Goal: Transaction & Acquisition: Purchase product/service

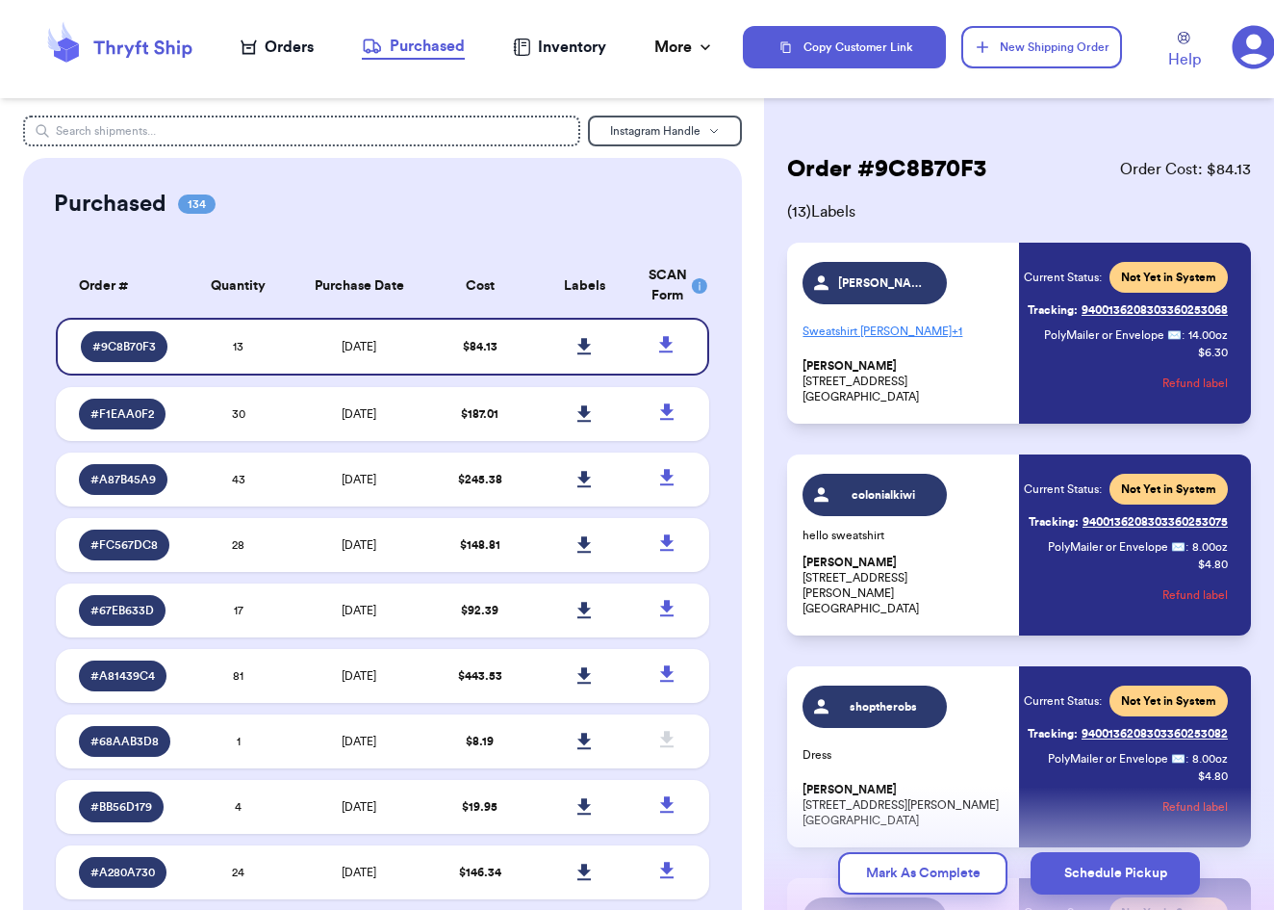
click at [280, 37] on div "Orders" at bounding box center [277, 47] width 73 height 23
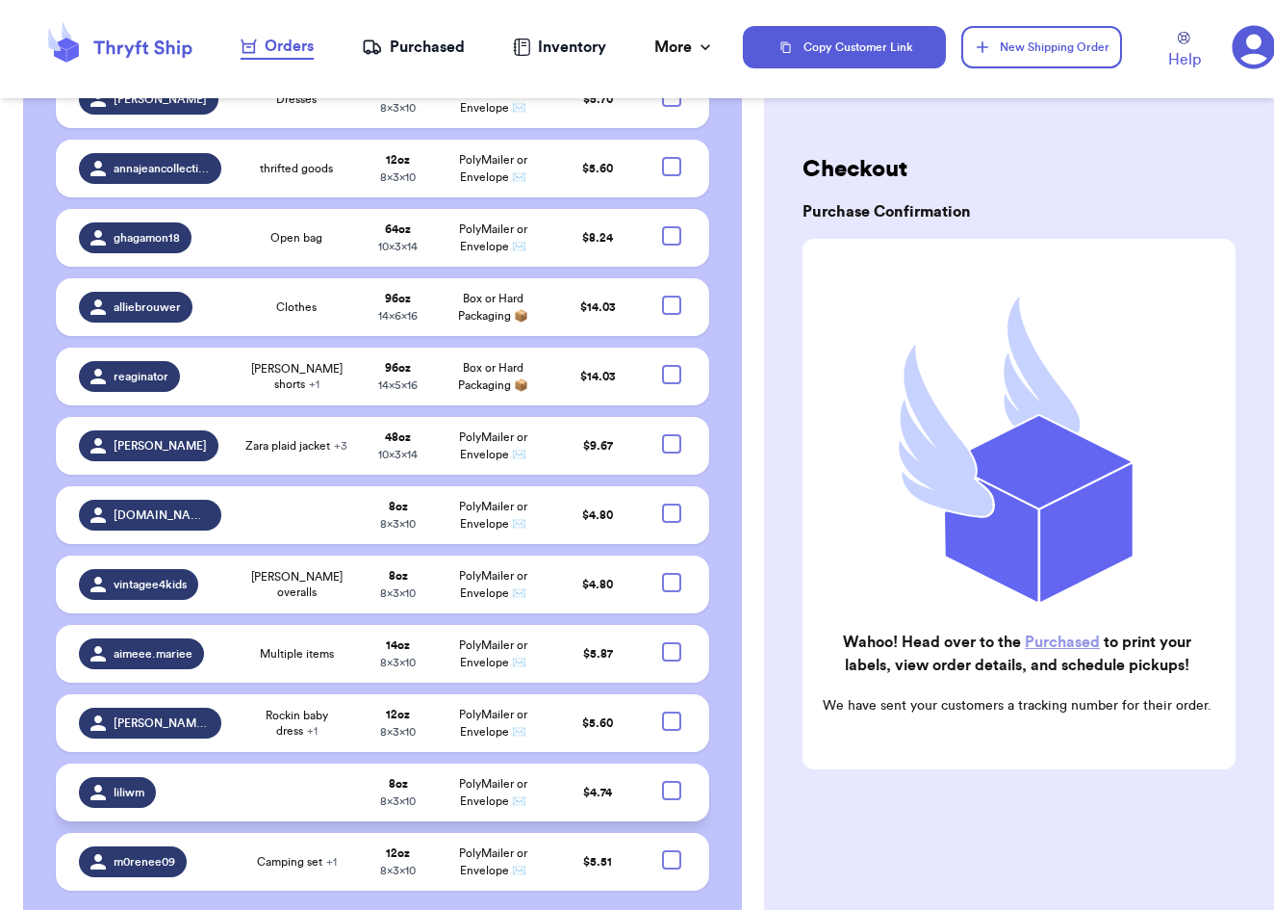
scroll to position [1442, 0]
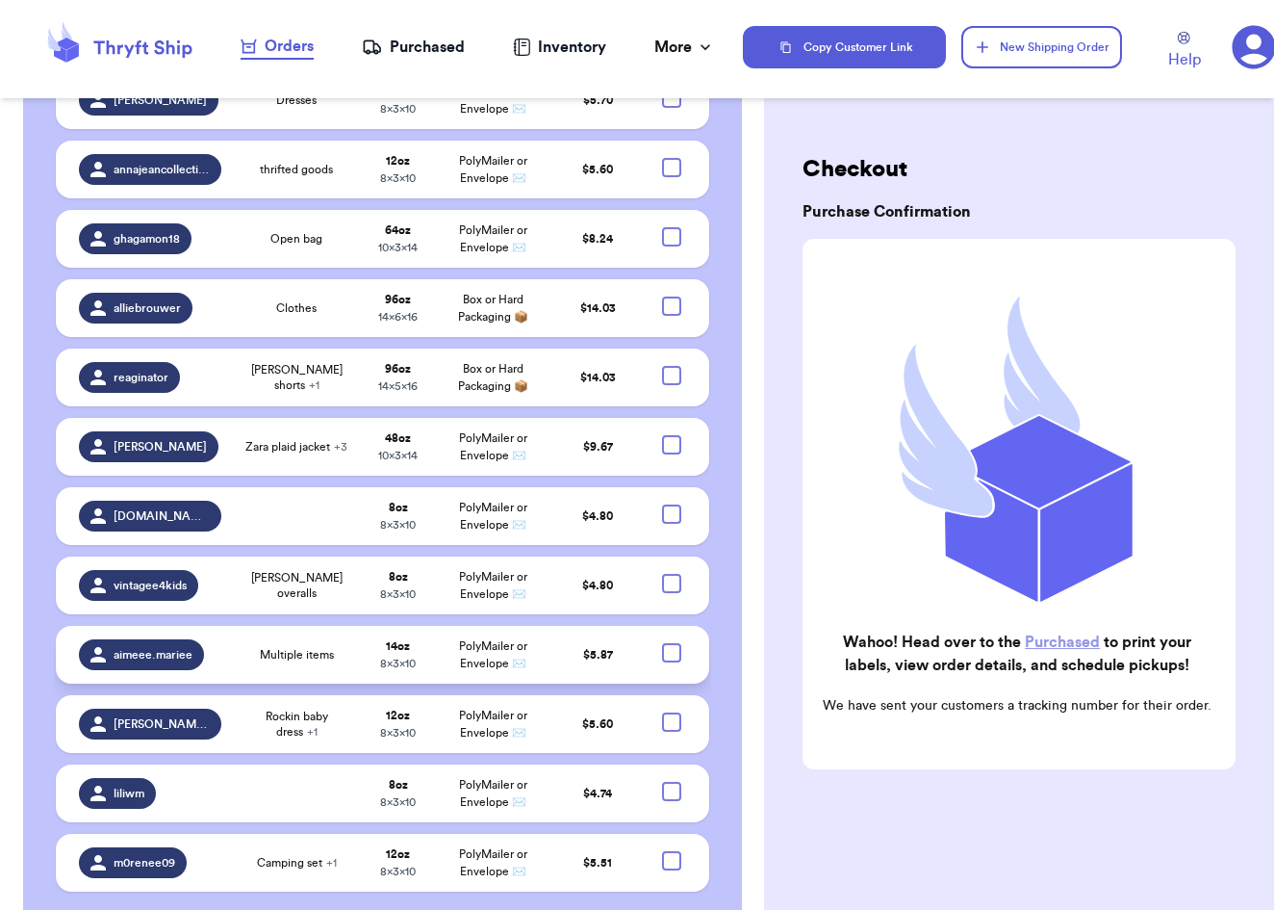
click at [673, 643] on div at bounding box center [671, 652] width 19 height 19
click at [672, 642] on input "checkbox" at bounding box center [671, 642] width 1 height 1
checkbox input "true"
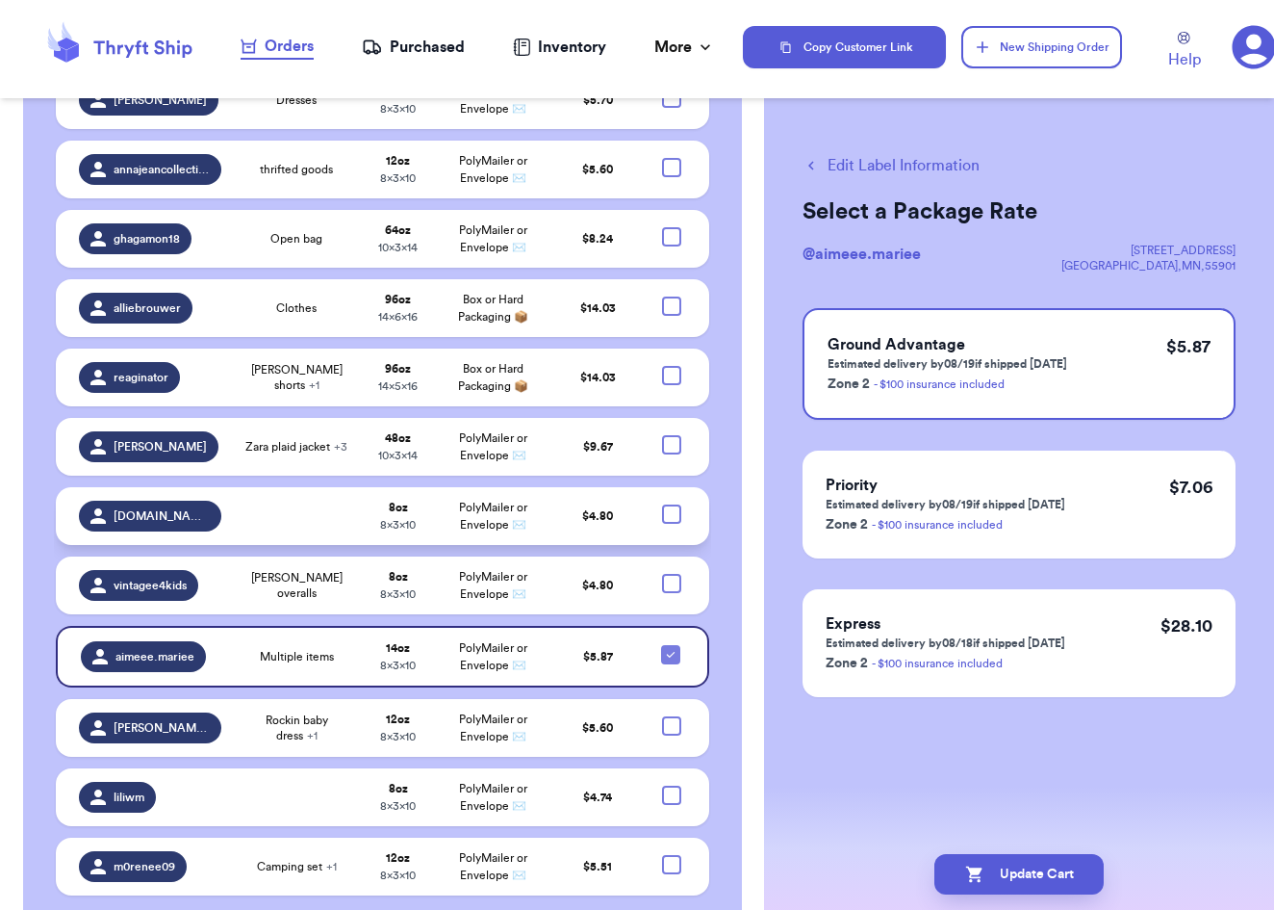
click at [670, 504] on div at bounding box center [671, 513] width 19 height 19
click at [671, 503] on input "checkbox" at bounding box center [671, 503] width 1 height 1
checkbox input "true"
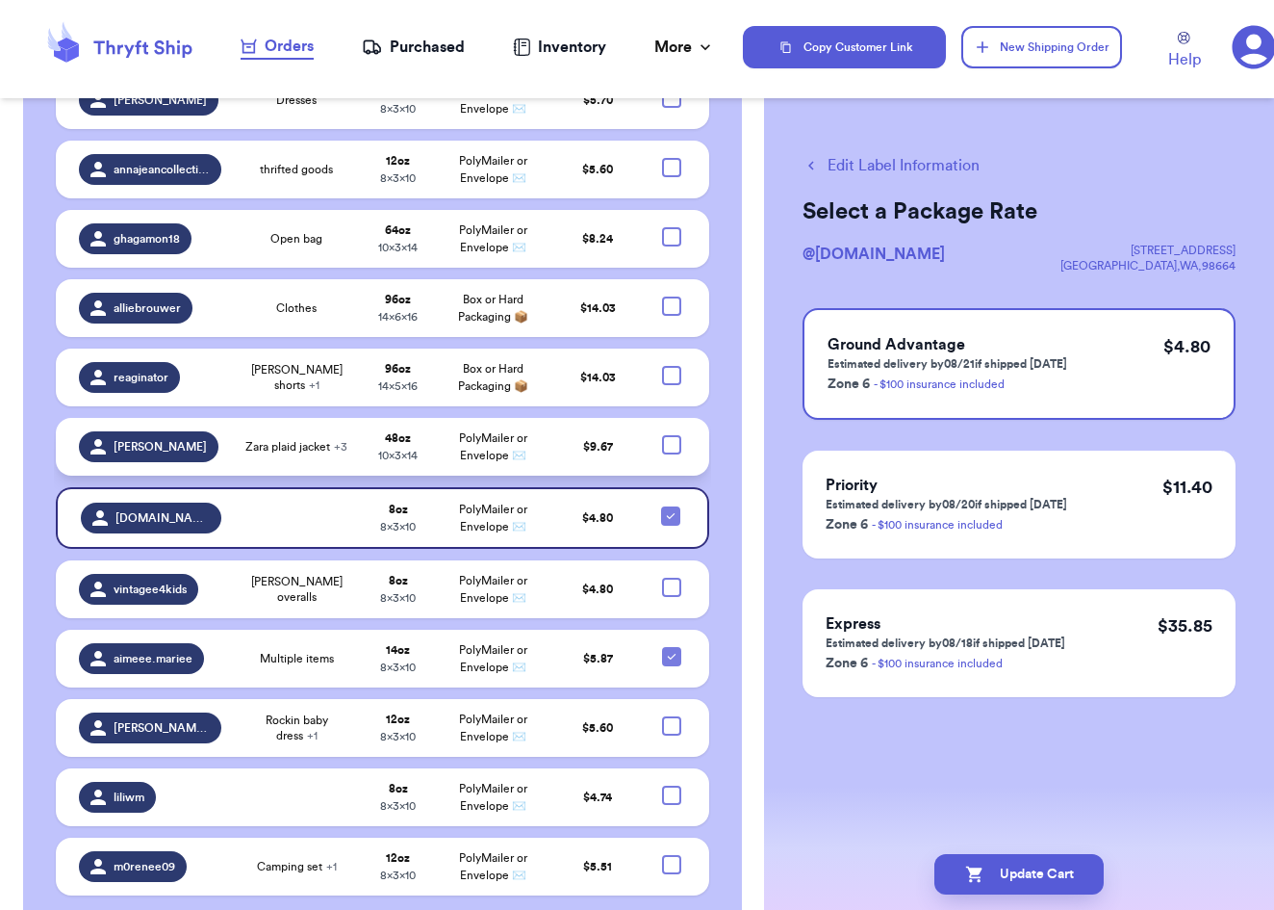
click at [679, 435] on div at bounding box center [671, 444] width 19 height 19
click at [672, 434] on input "checkbox" at bounding box center [671, 434] width 1 height 1
checkbox input "true"
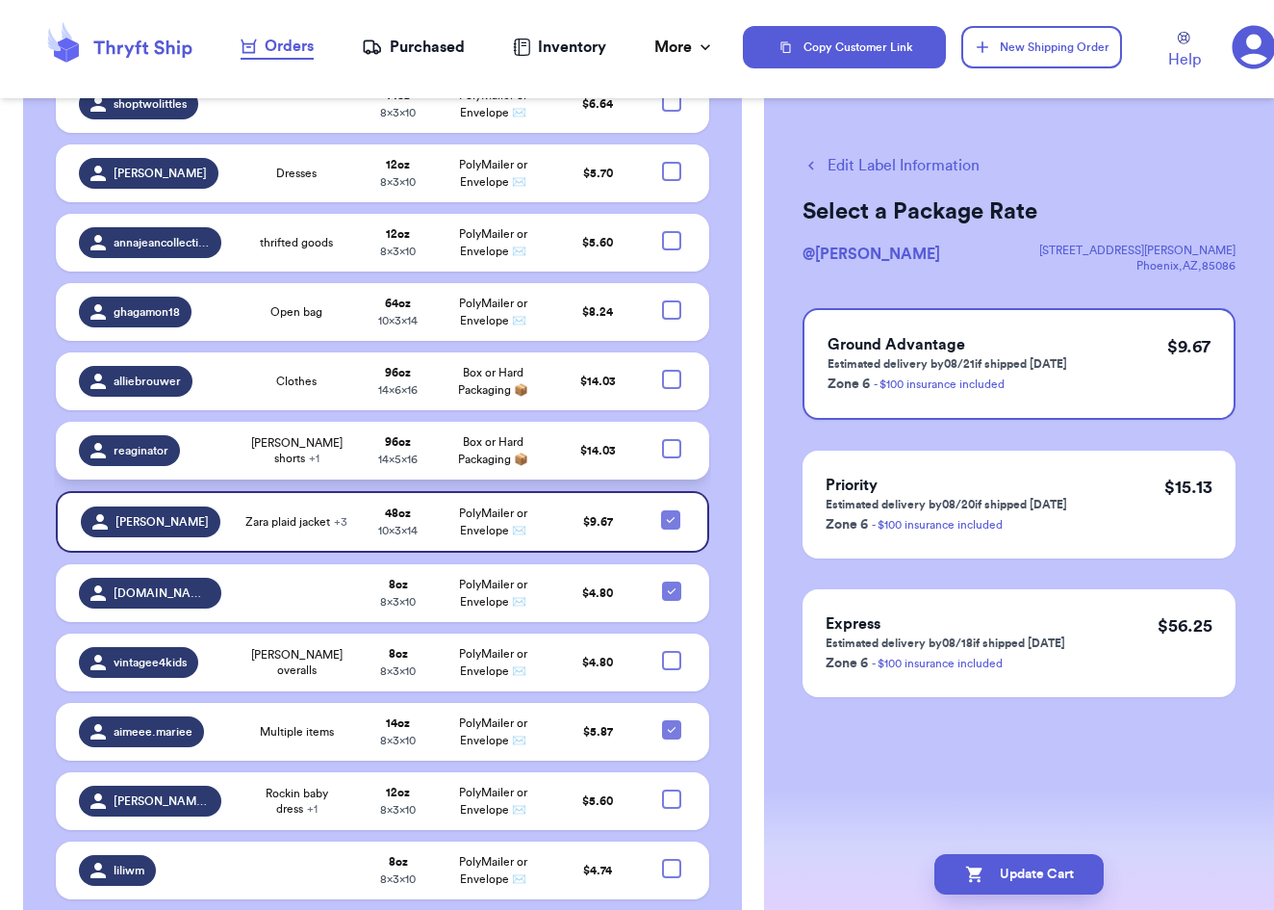
scroll to position [1368, 0]
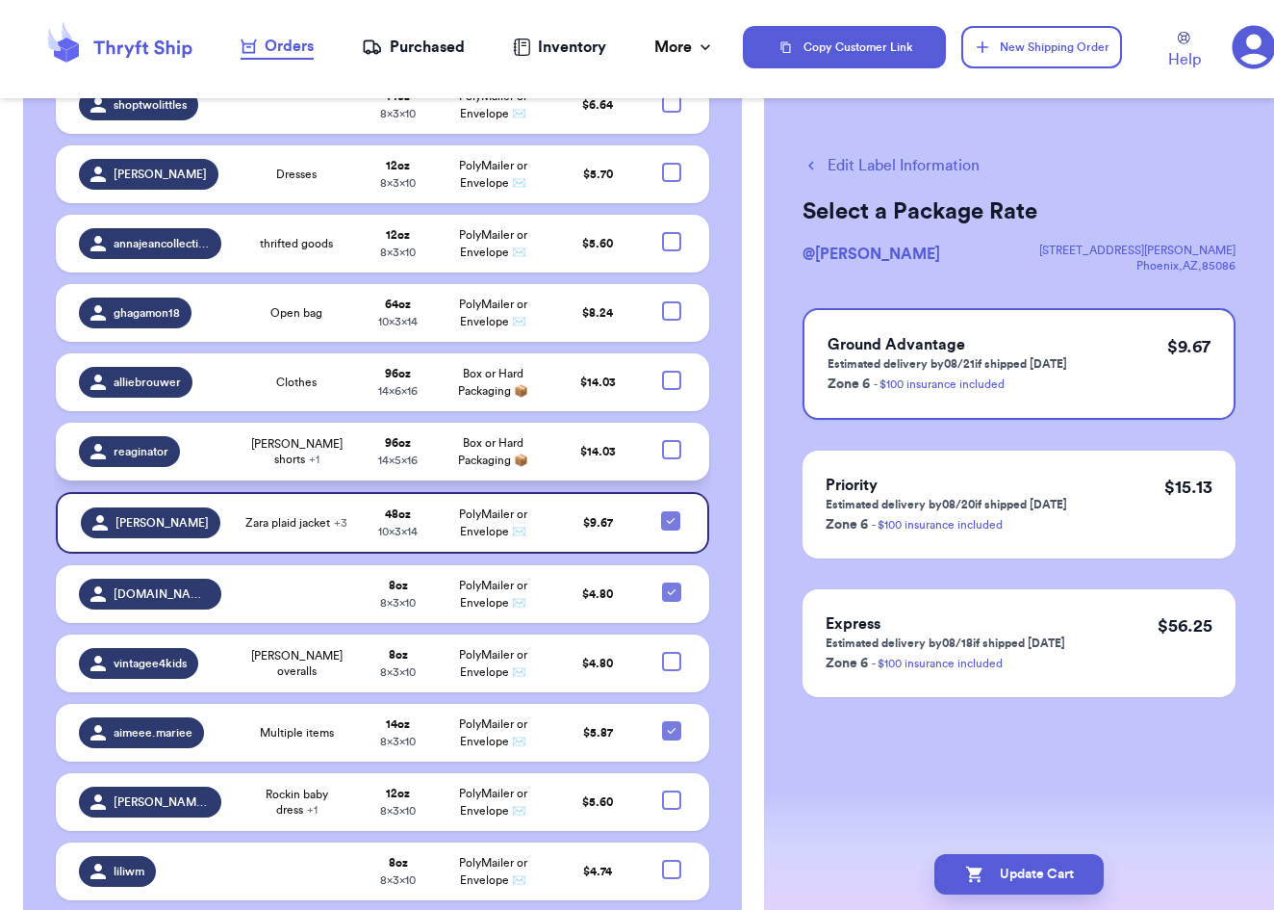
click at [679, 440] on div at bounding box center [671, 449] width 19 height 19
click at [672, 439] on input "checkbox" at bounding box center [671, 439] width 1 height 1
checkbox input "true"
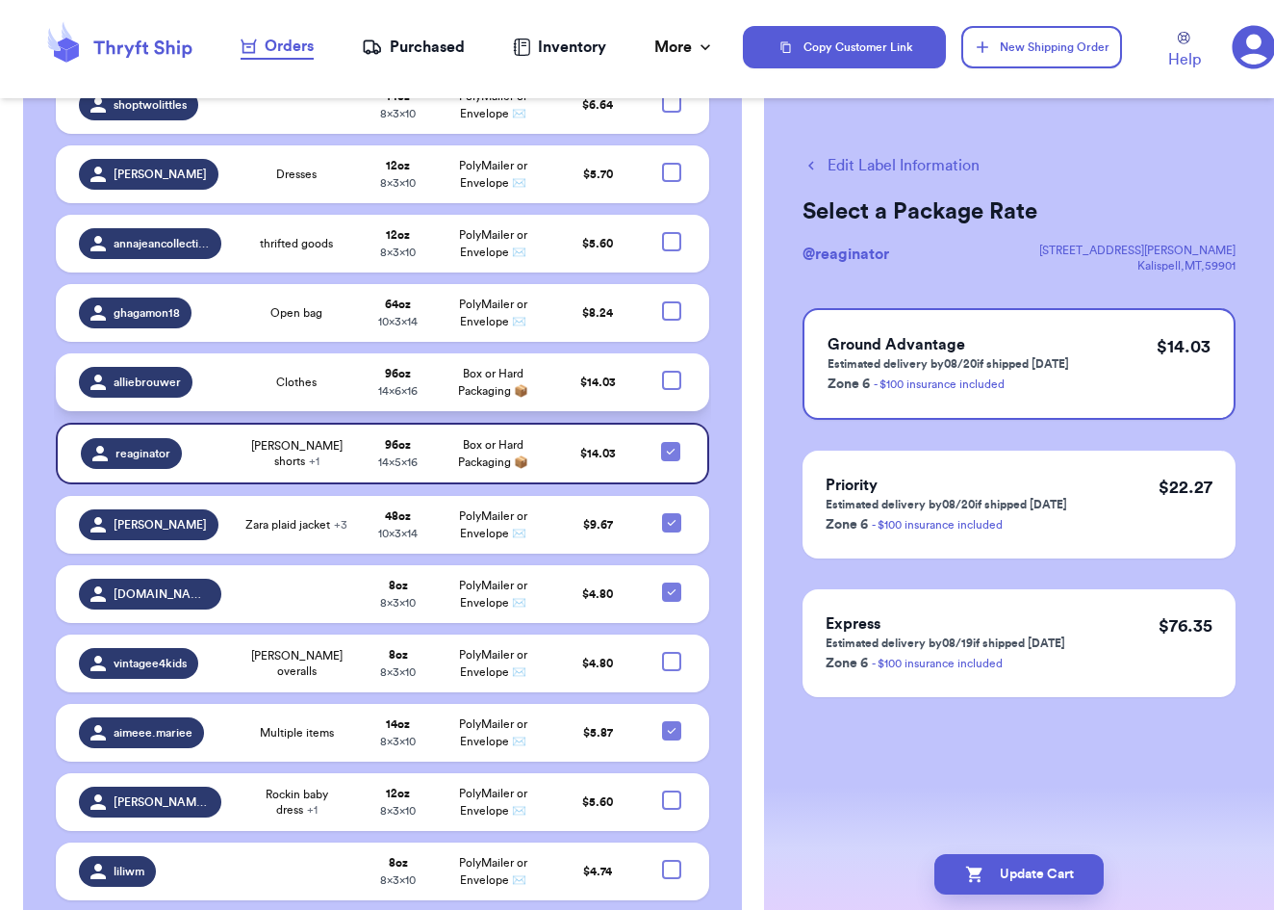
click at [677, 371] on div at bounding box center [671, 380] width 19 height 19
click at [672, 370] on input "checkbox" at bounding box center [671, 370] width 1 height 1
checkbox input "true"
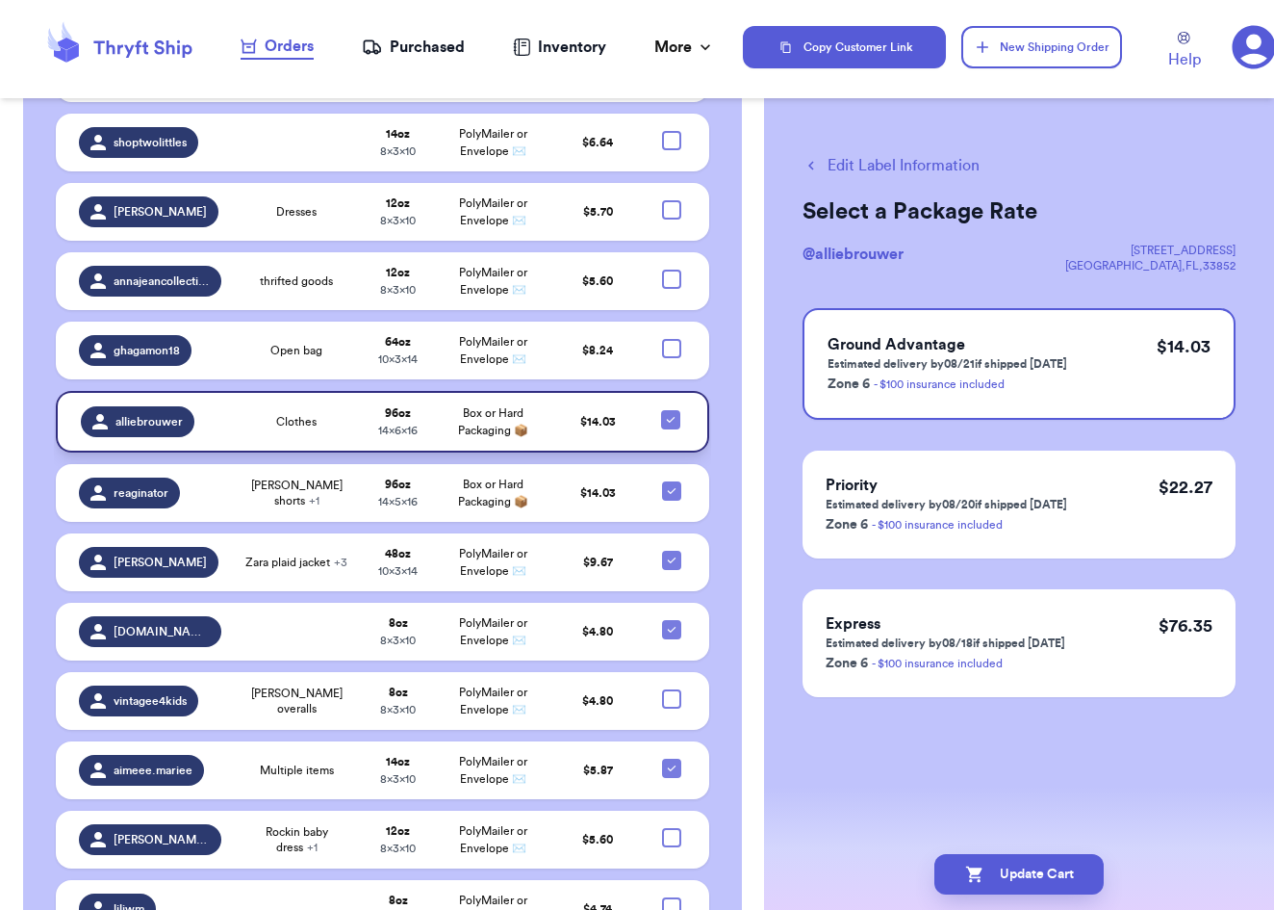
scroll to position [1319, 0]
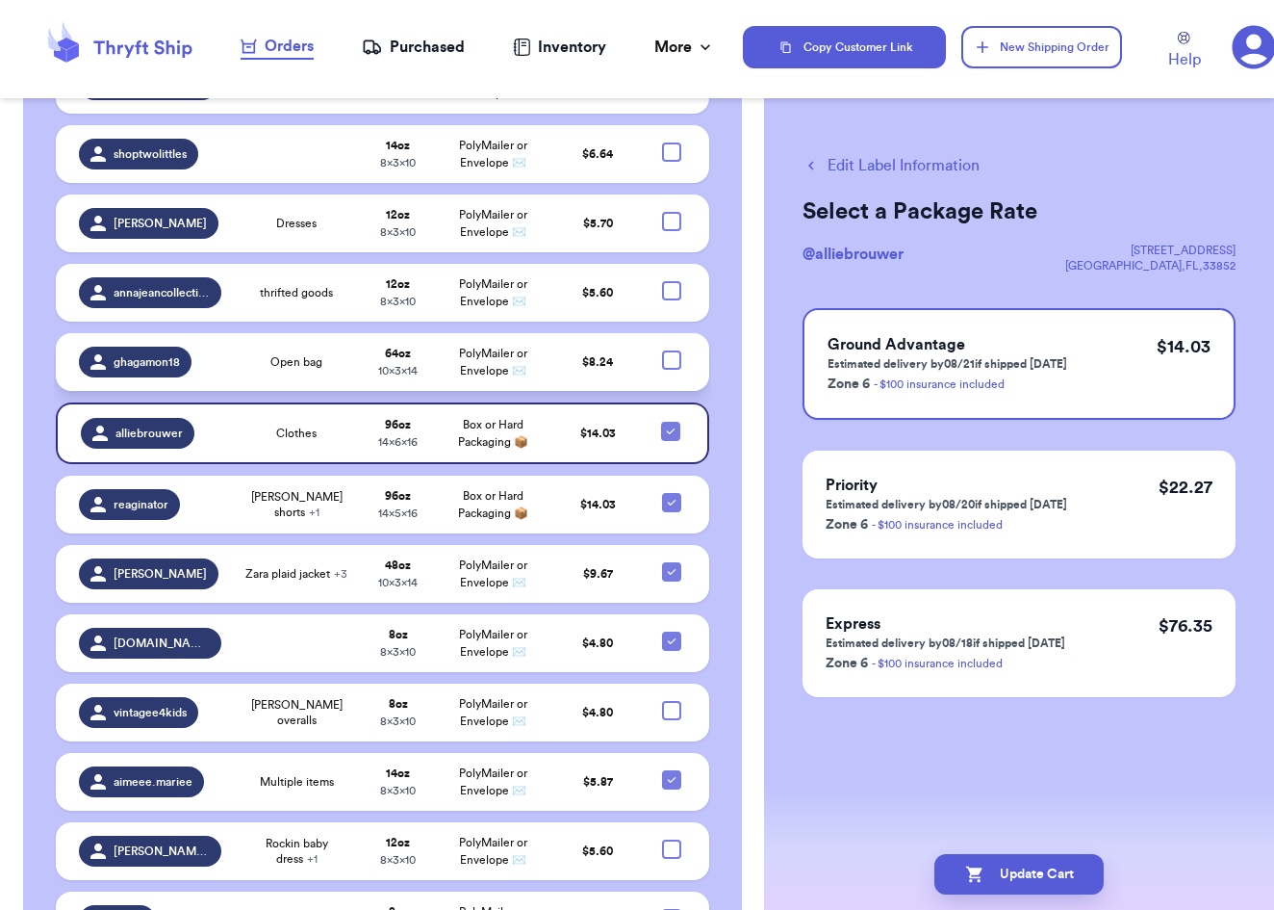
click at [675, 350] on div at bounding box center [671, 359] width 19 height 19
click at [672, 349] on input "checkbox" at bounding box center [671, 349] width 1 height 1
checkbox input "true"
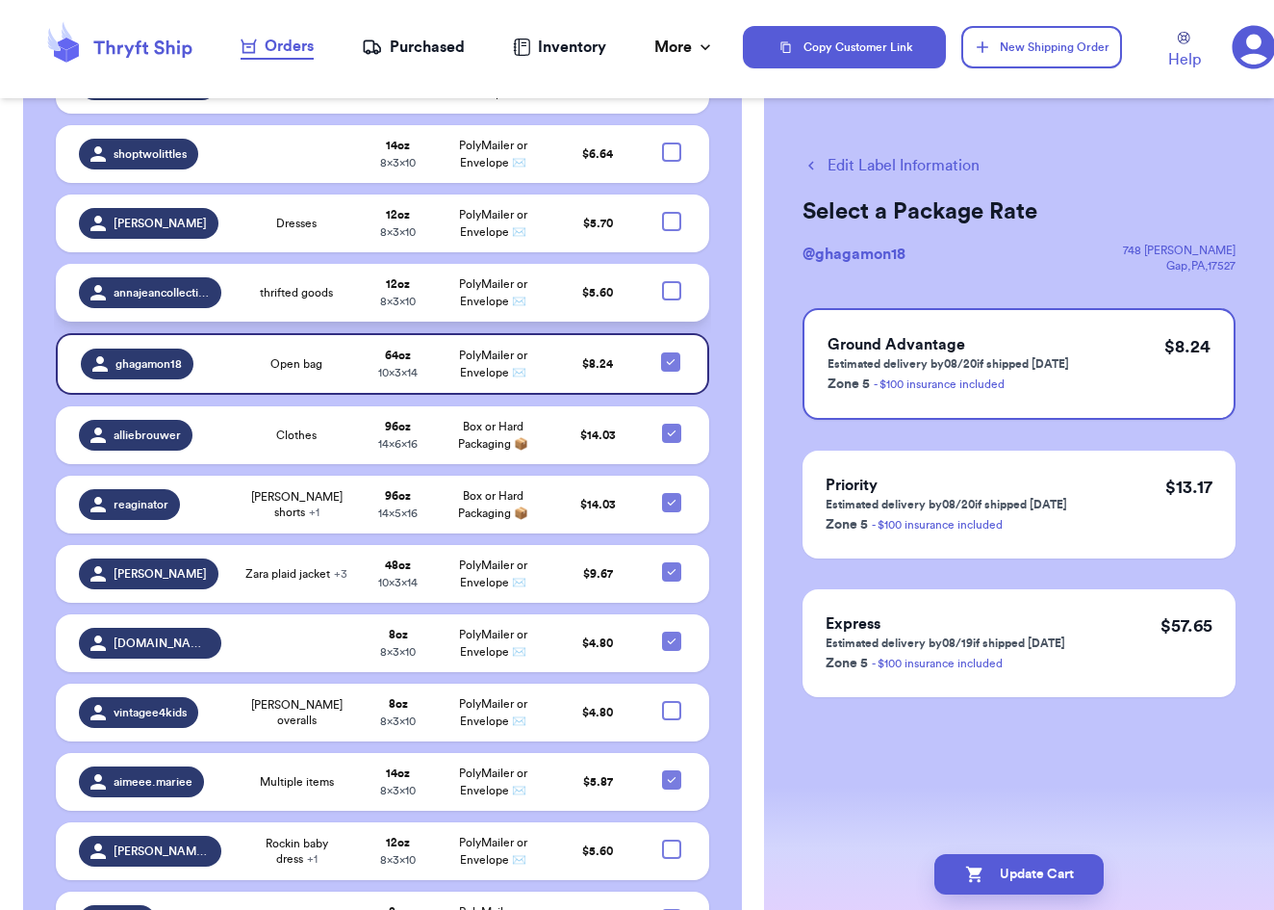
click at [673, 281] on div at bounding box center [671, 290] width 19 height 19
click at [672, 280] on input "checkbox" at bounding box center [671, 280] width 1 height 1
checkbox input "true"
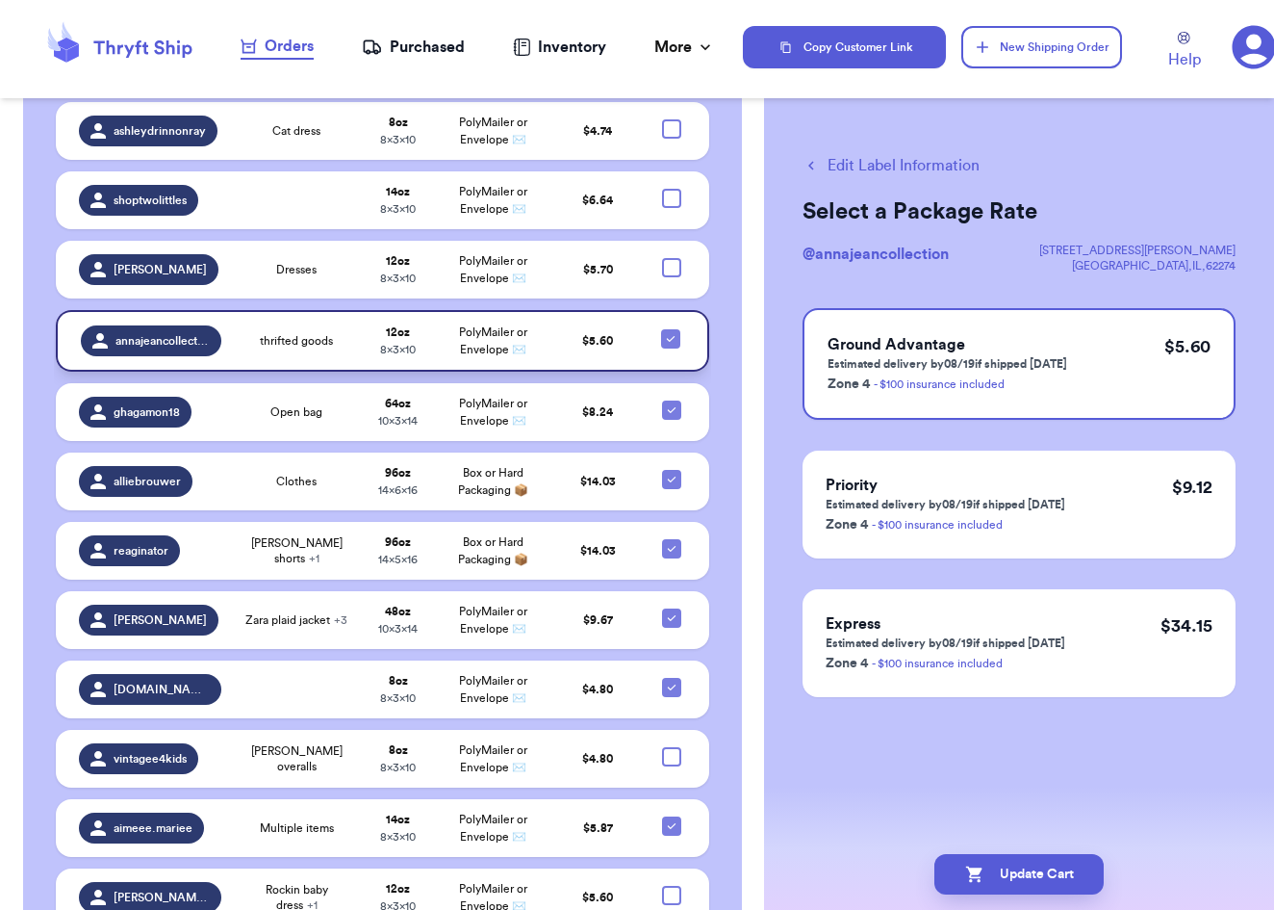
scroll to position [1254, 0]
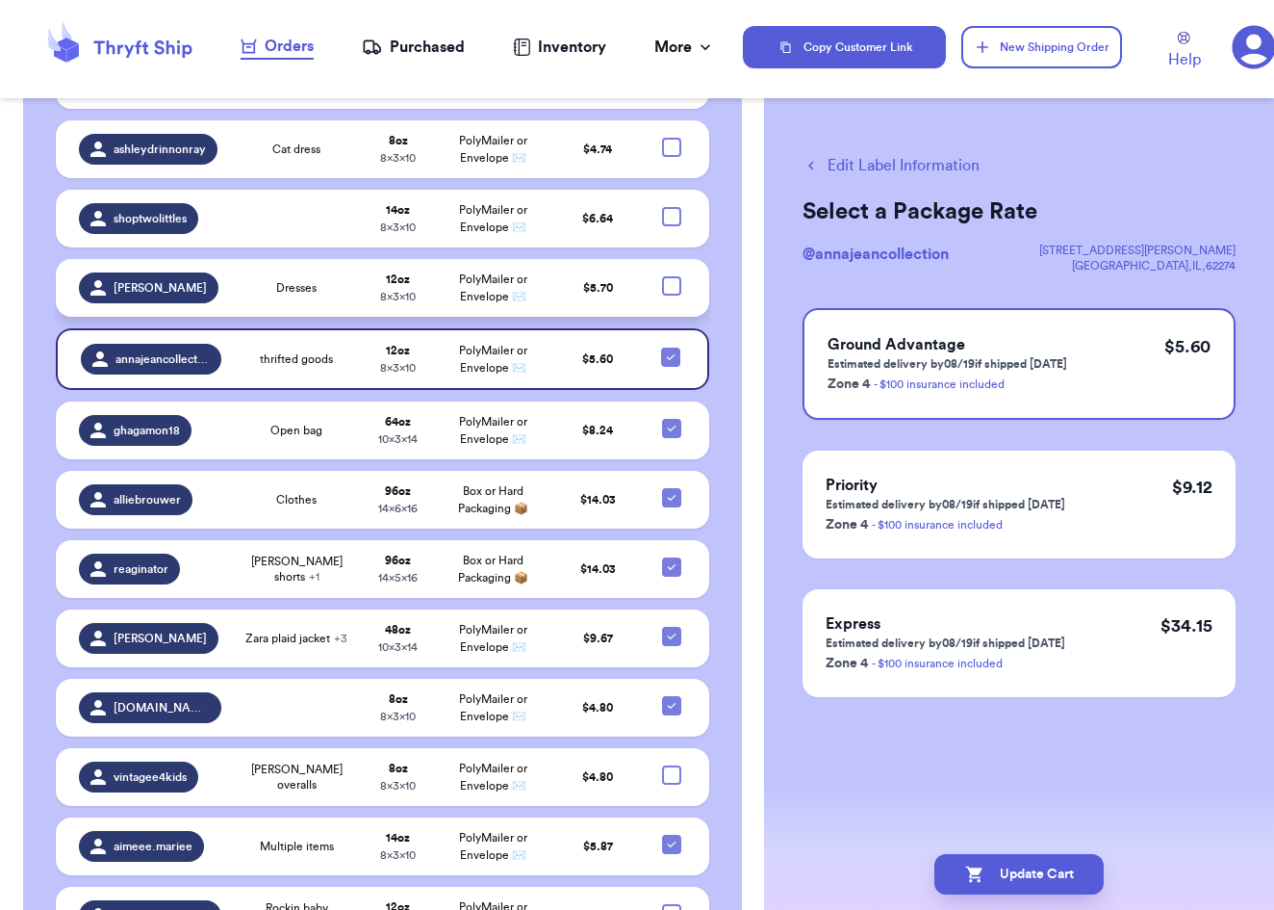
click at [672, 276] on div at bounding box center [671, 285] width 19 height 19
click at [672, 275] on input "checkbox" at bounding box center [671, 275] width 1 height 1
checkbox input "true"
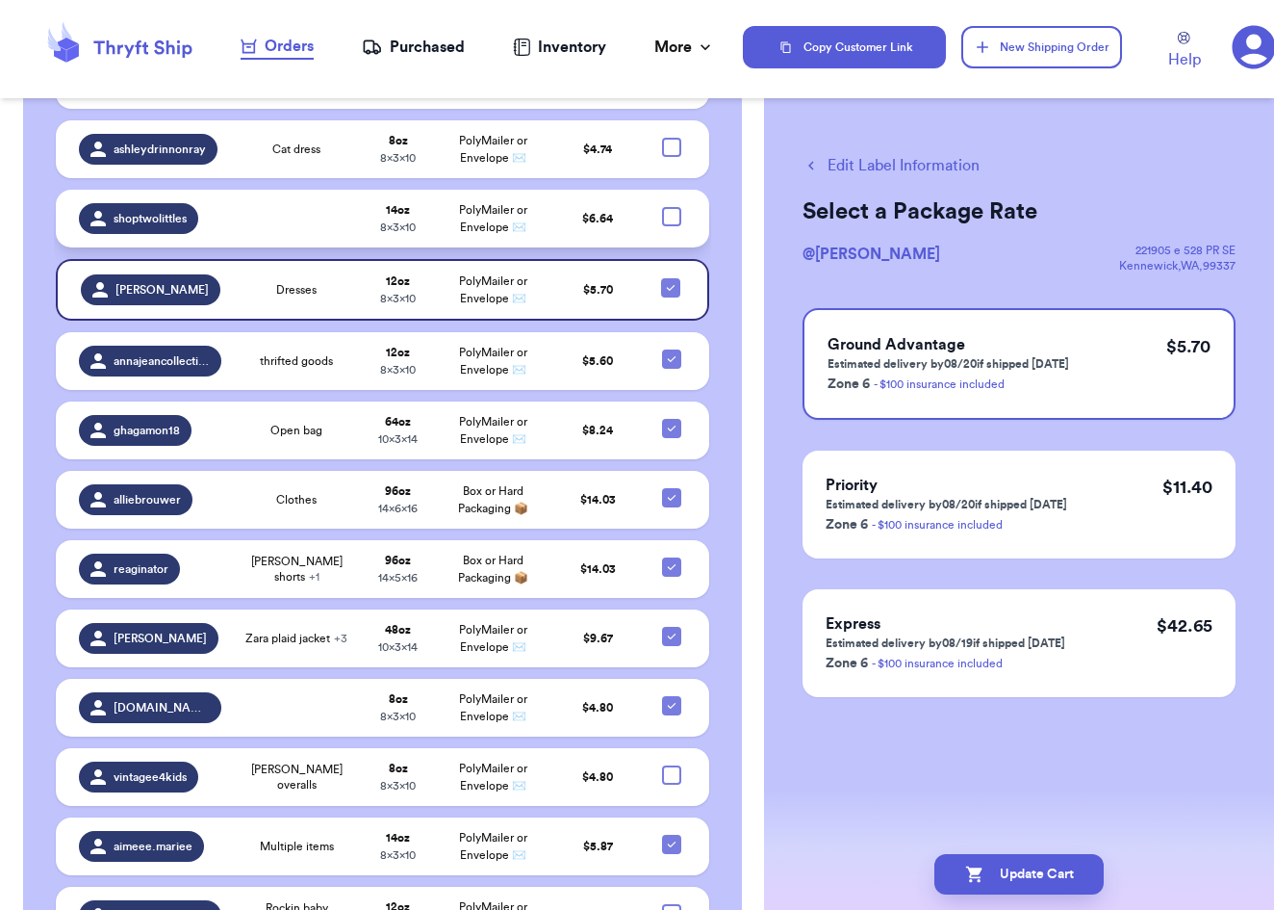
click at [672, 207] on div at bounding box center [671, 216] width 19 height 19
click at [672, 206] on input "checkbox" at bounding box center [671, 206] width 1 height 1
checkbox input "true"
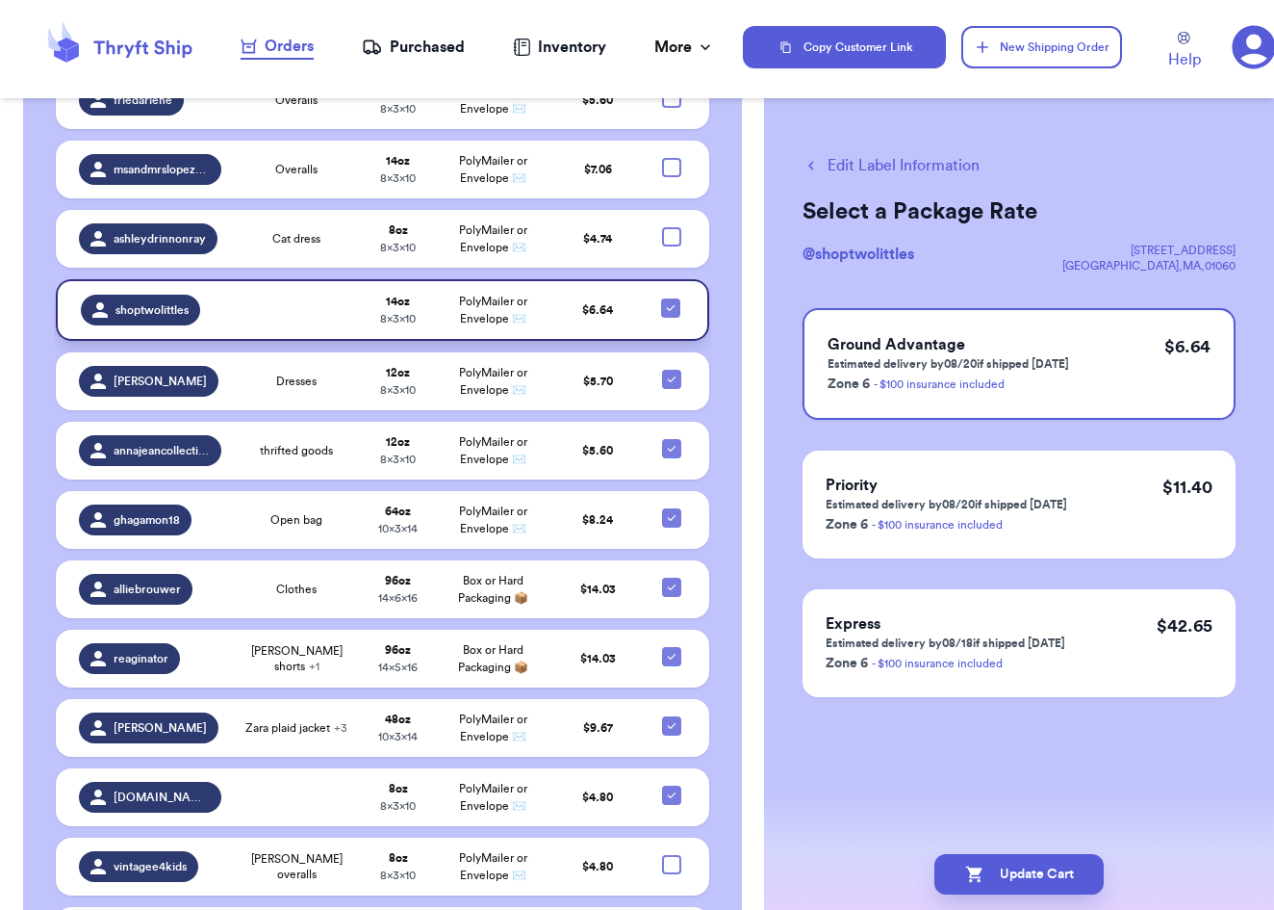
scroll to position [1163, 0]
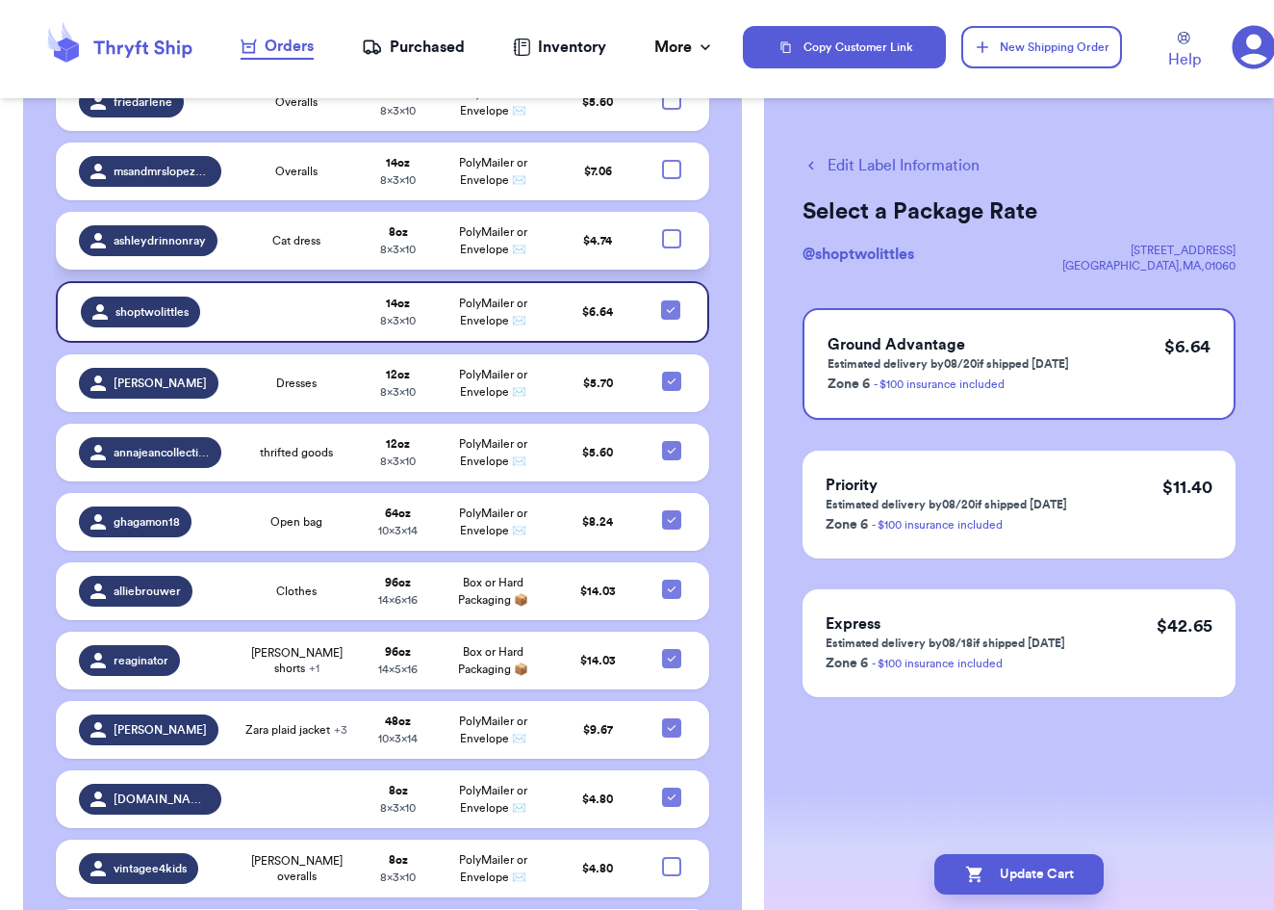
click at [672, 229] on div at bounding box center [671, 238] width 19 height 19
click at [672, 228] on input "checkbox" at bounding box center [671, 228] width 1 height 1
checkbox input "true"
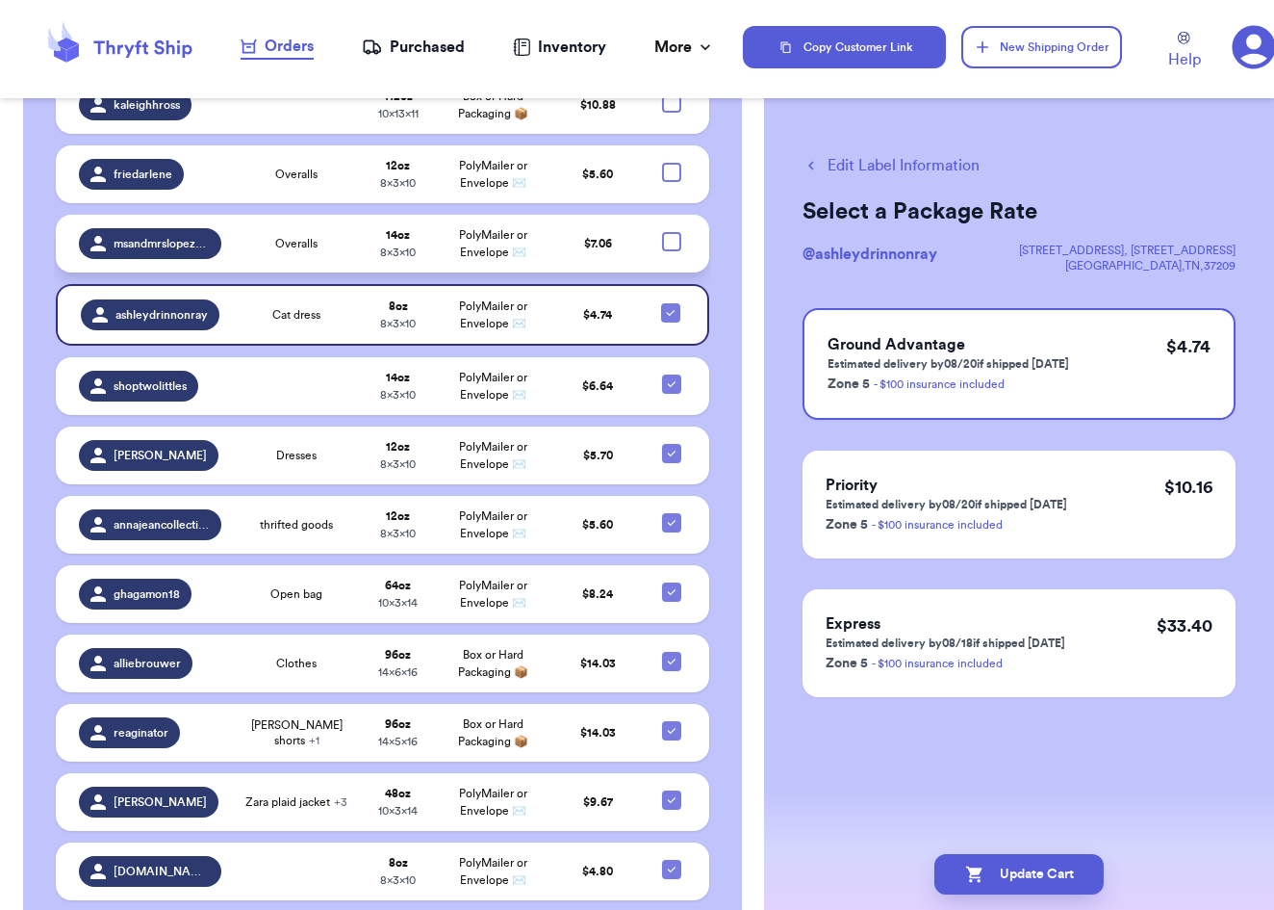
scroll to position [1090, 0]
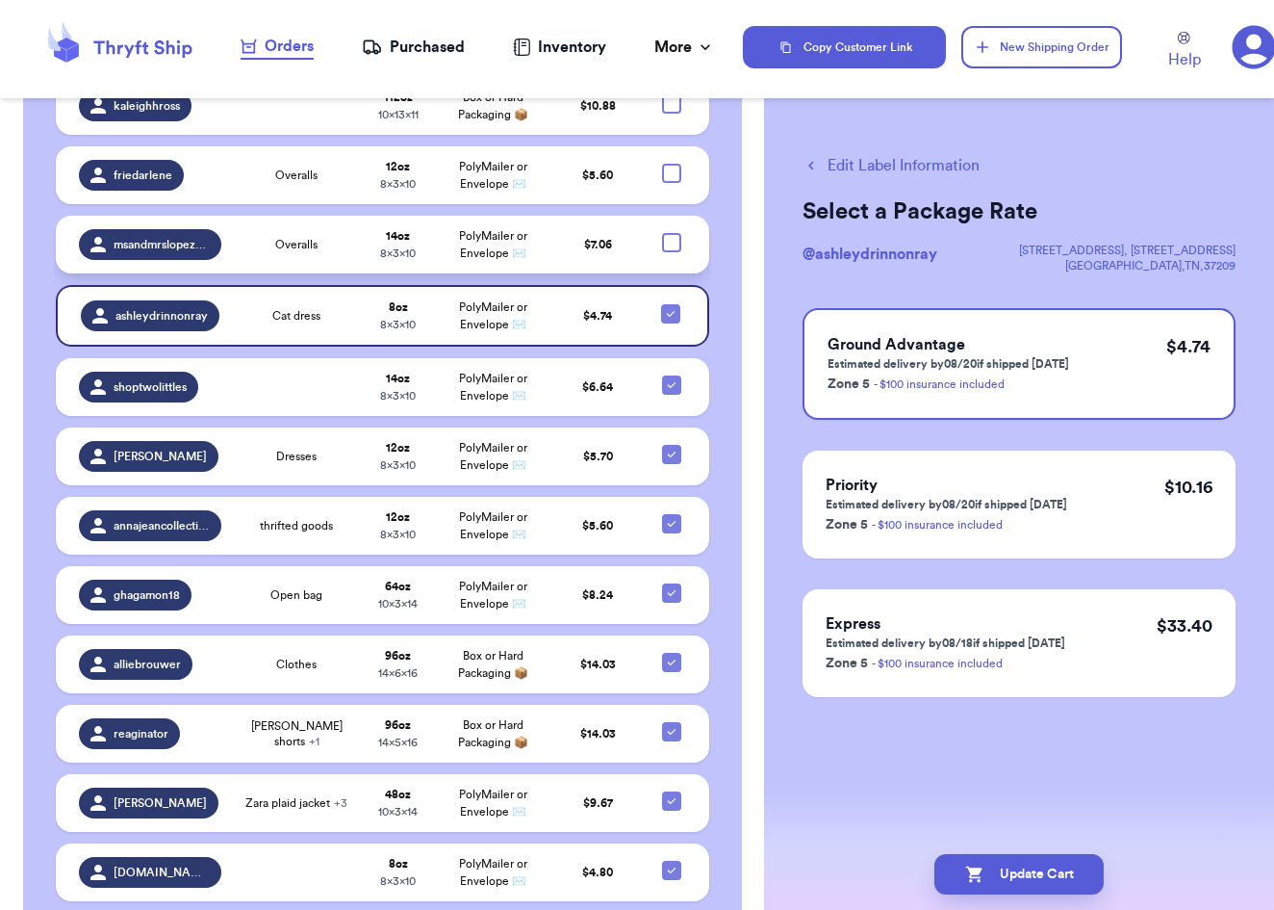
click at [671, 216] on td at bounding box center [678, 245] width 64 height 58
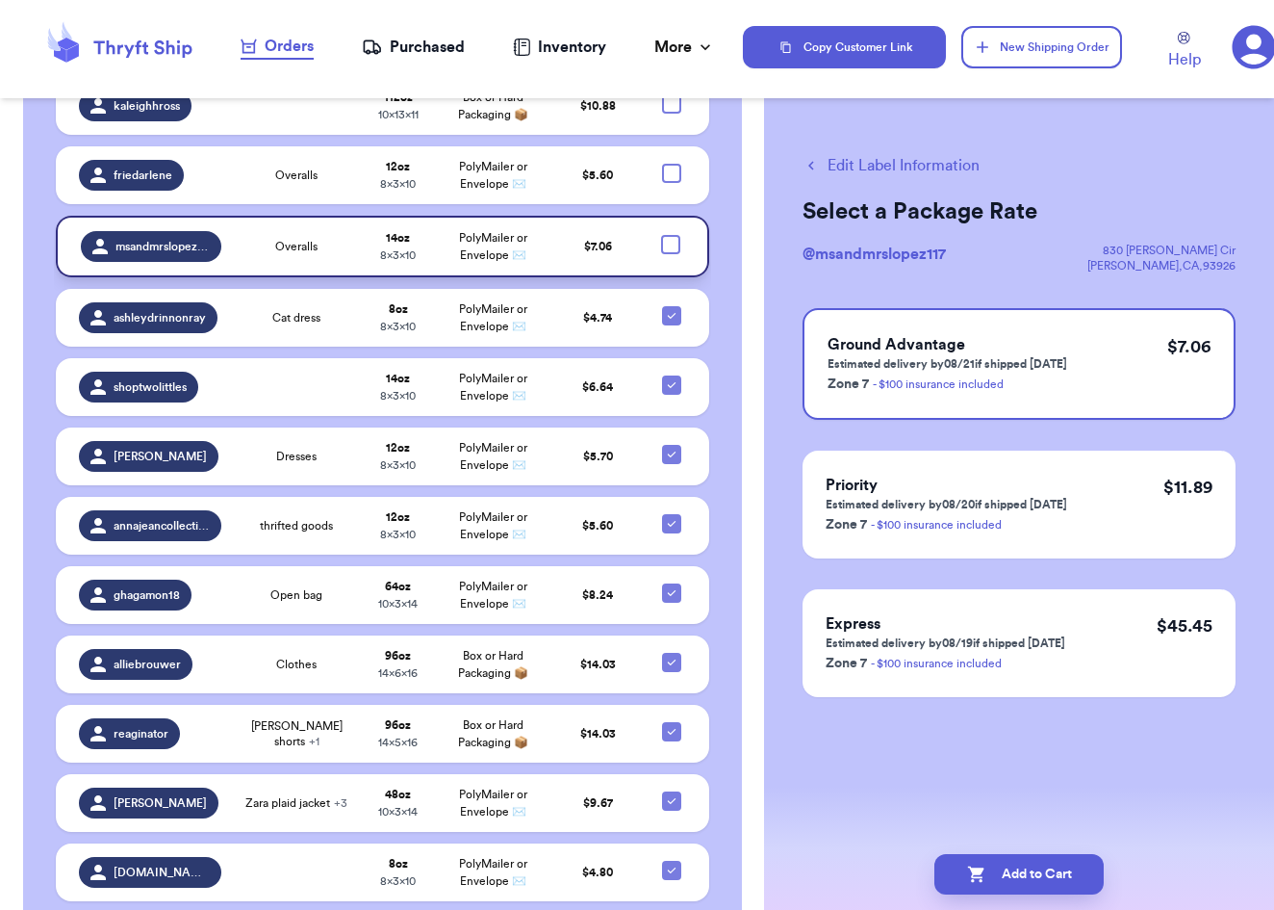
scroll to position [1015, 0]
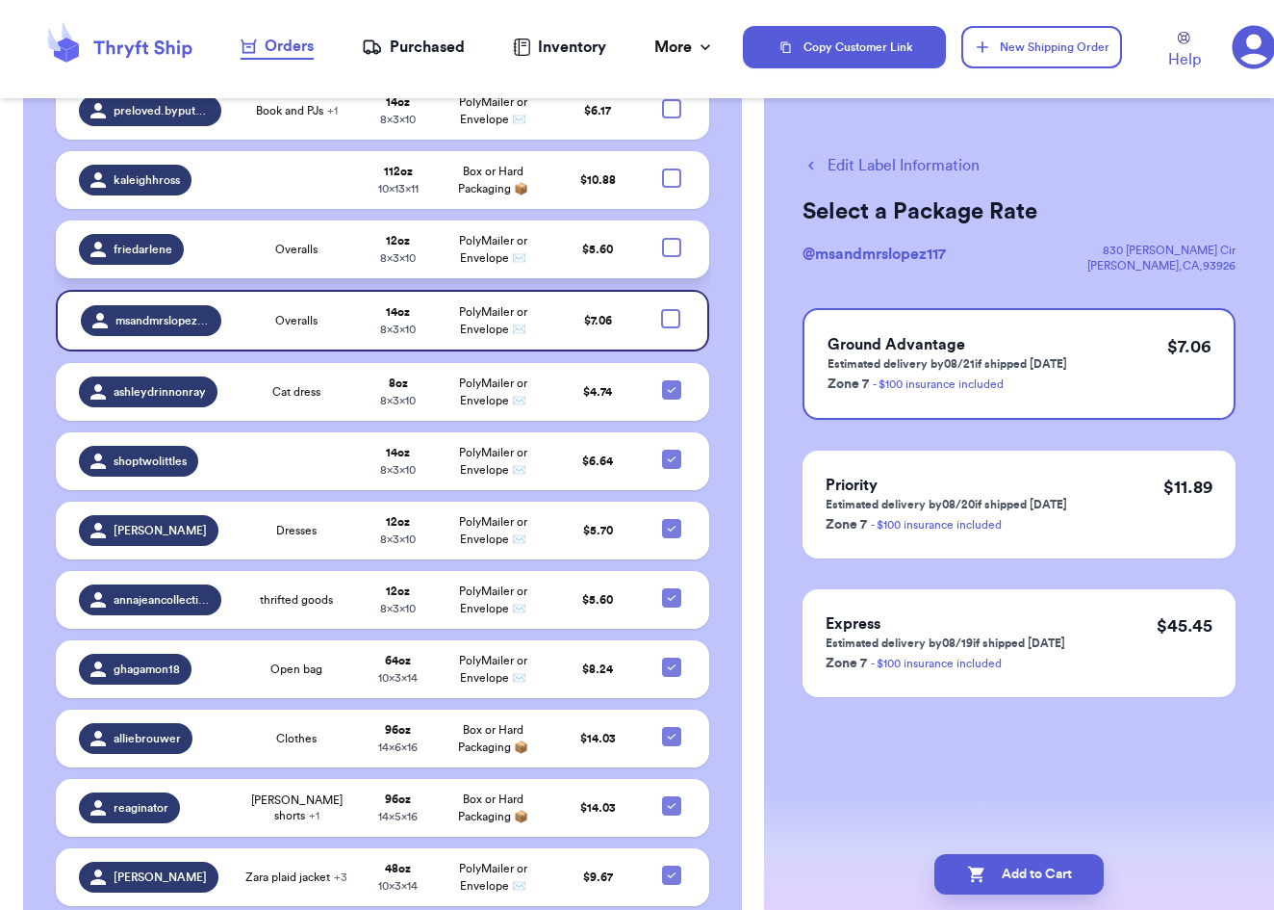
click at [669, 238] on div at bounding box center [671, 247] width 19 height 19
click at [671, 237] on input "checkbox" at bounding box center [671, 237] width 1 height 1
checkbox input "true"
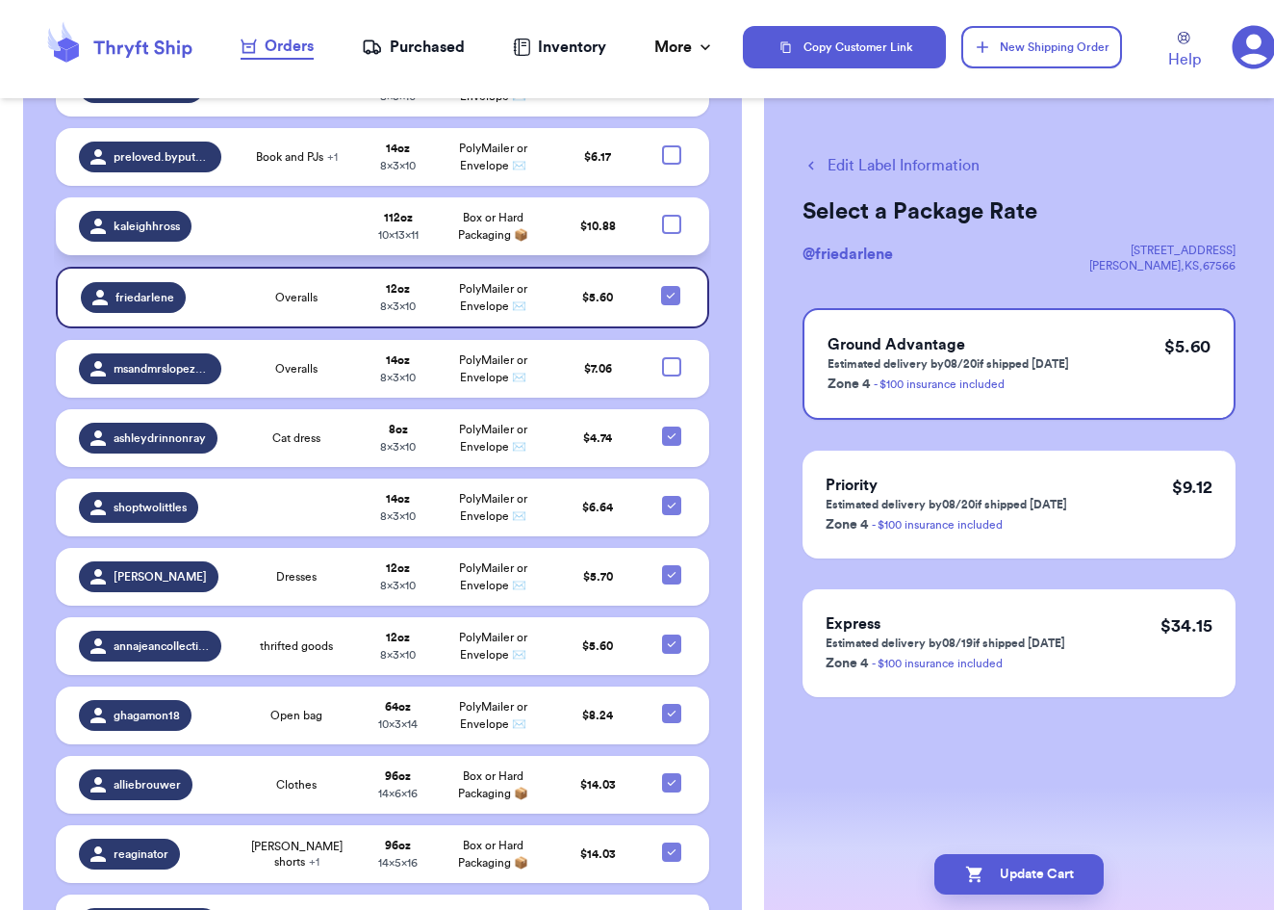
scroll to position [968, 0]
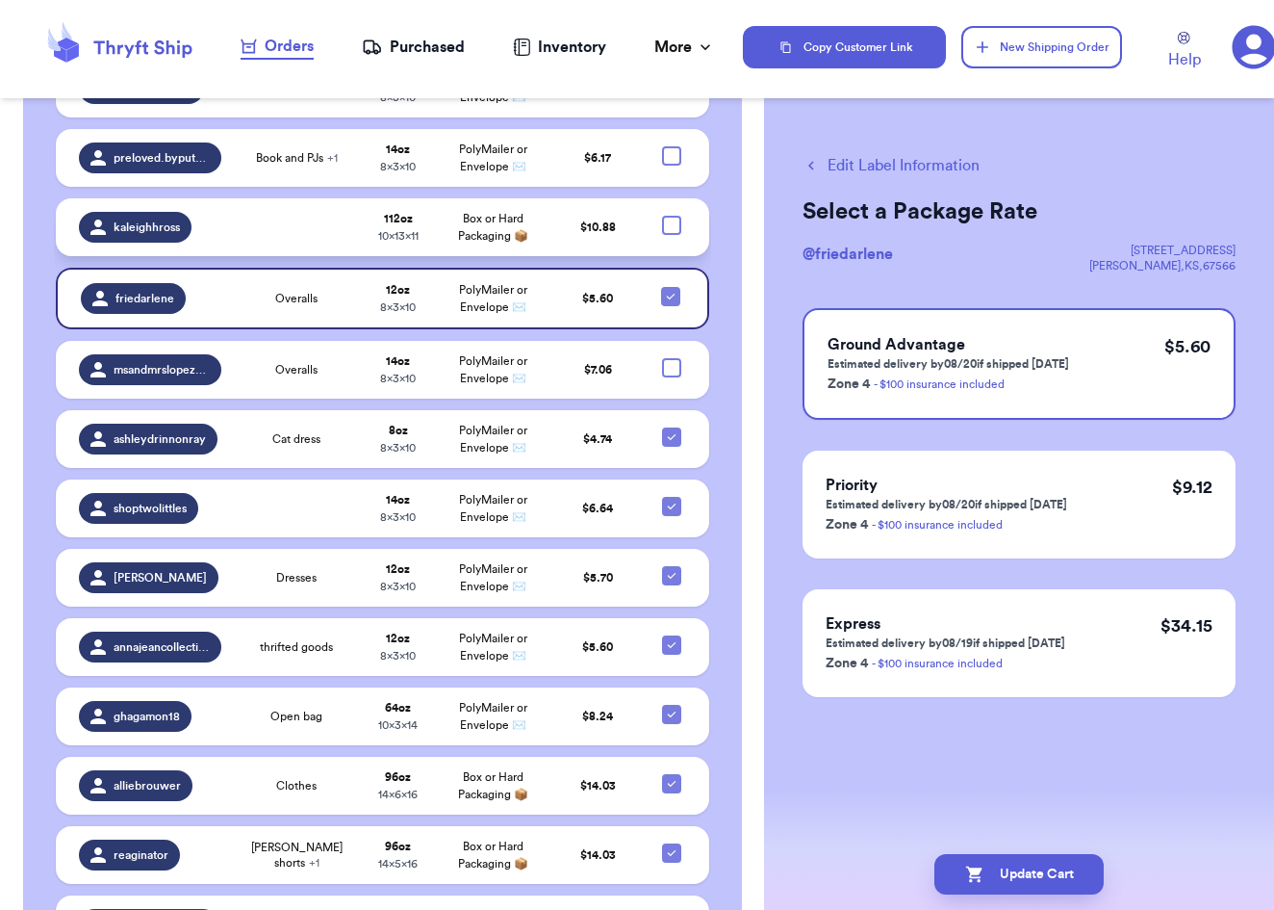
click at [676, 216] on div at bounding box center [671, 225] width 19 height 19
click at [672, 215] on input "checkbox" at bounding box center [671, 215] width 1 height 1
checkbox input "true"
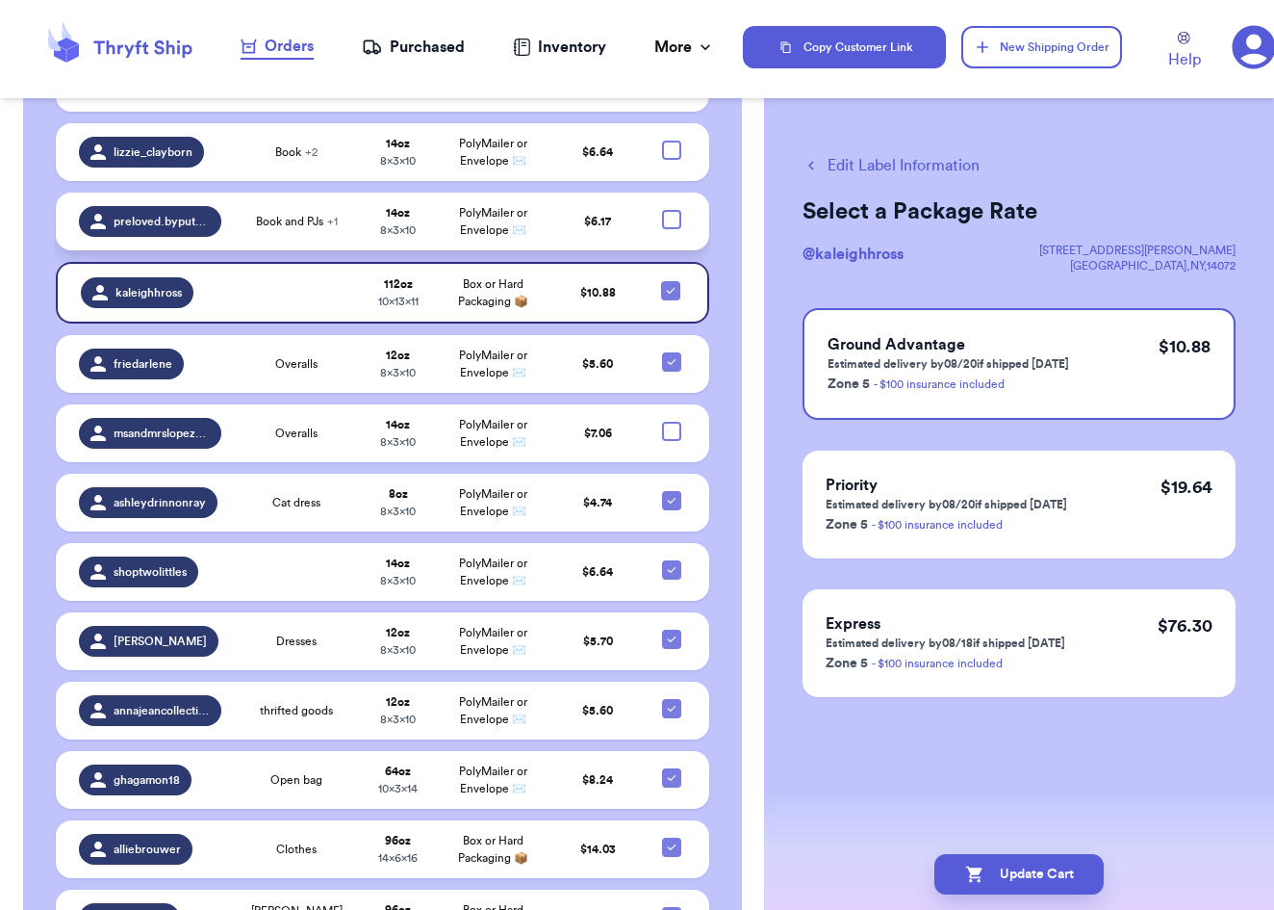
click at [674, 210] on div at bounding box center [671, 219] width 19 height 19
click at [672, 209] on input "checkbox" at bounding box center [671, 209] width 1 height 1
checkbox input "true"
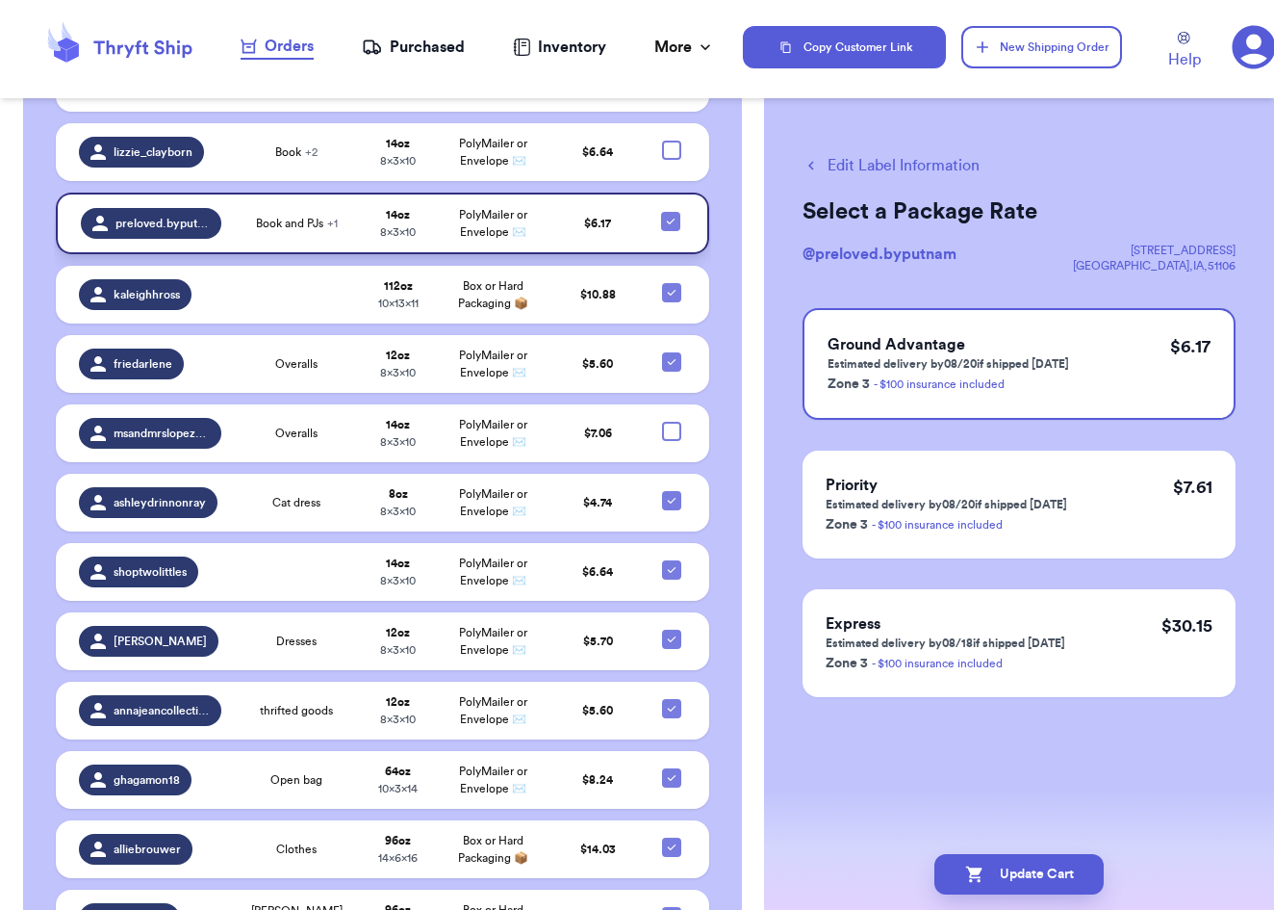
scroll to position [819, 0]
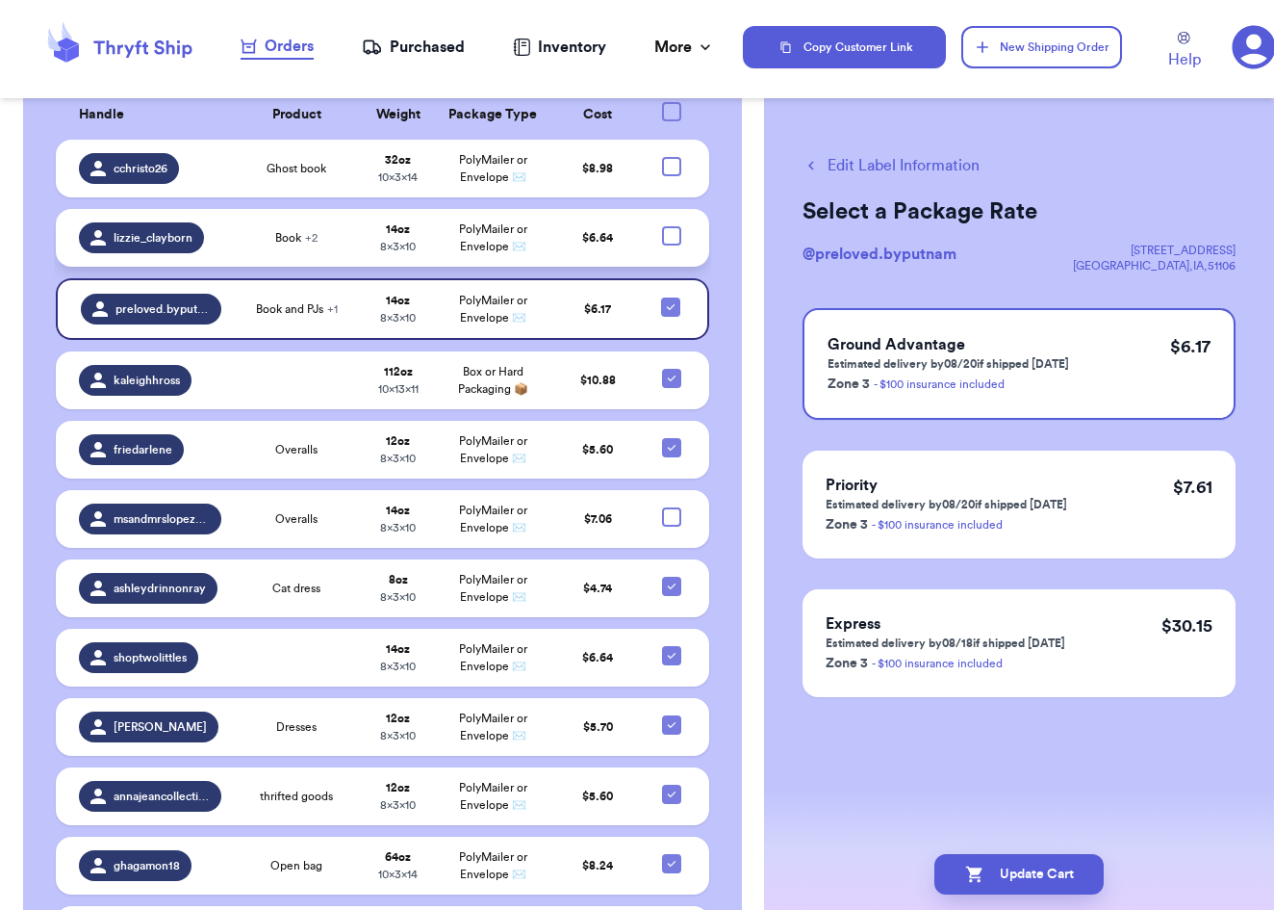
click at [674, 226] on div at bounding box center [671, 235] width 19 height 19
click at [672, 225] on input "checkbox" at bounding box center [671, 225] width 1 height 1
checkbox input "true"
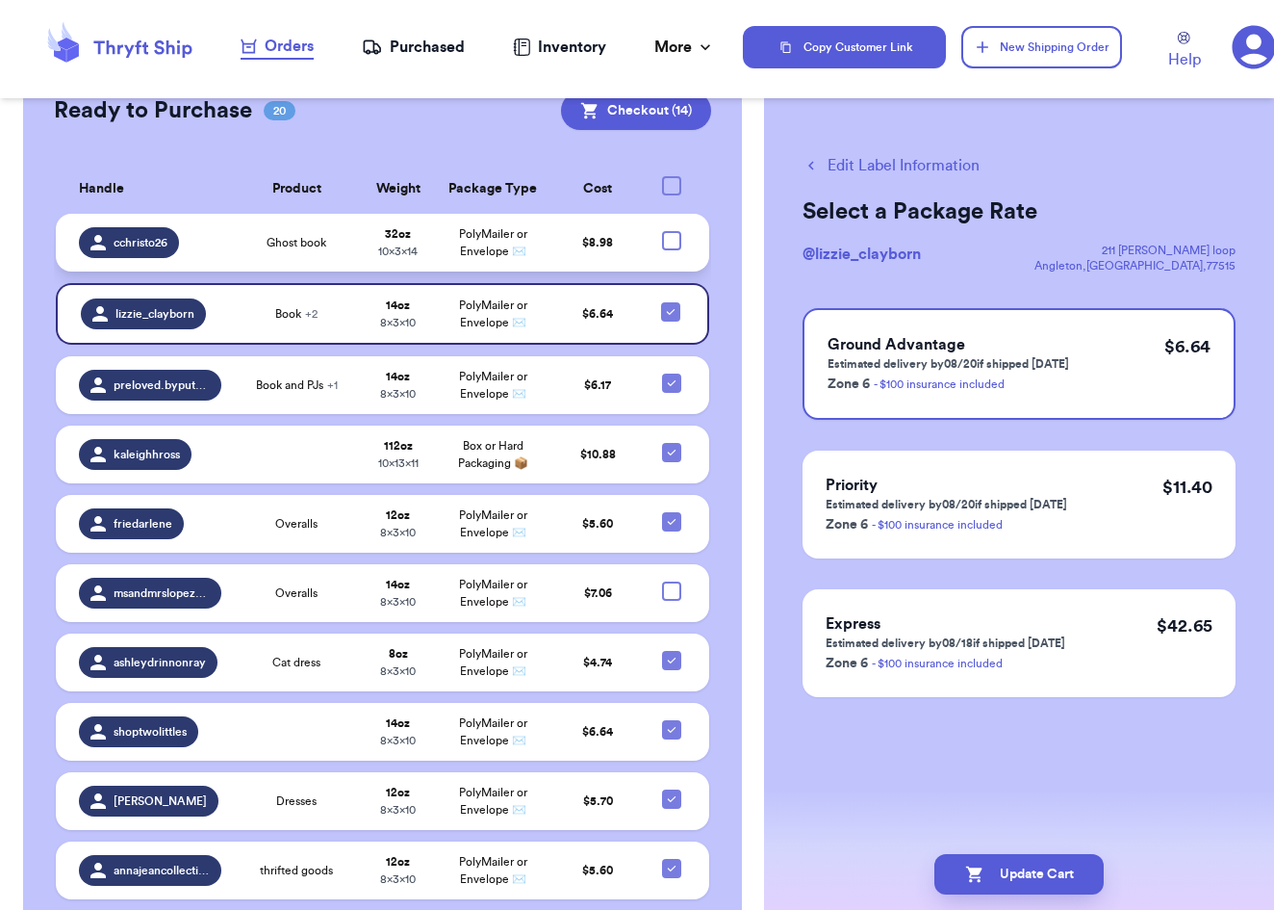
click at [674, 231] on div at bounding box center [671, 240] width 19 height 19
click at [672, 230] on input "checkbox" at bounding box center [671, 230] width 1 height 1
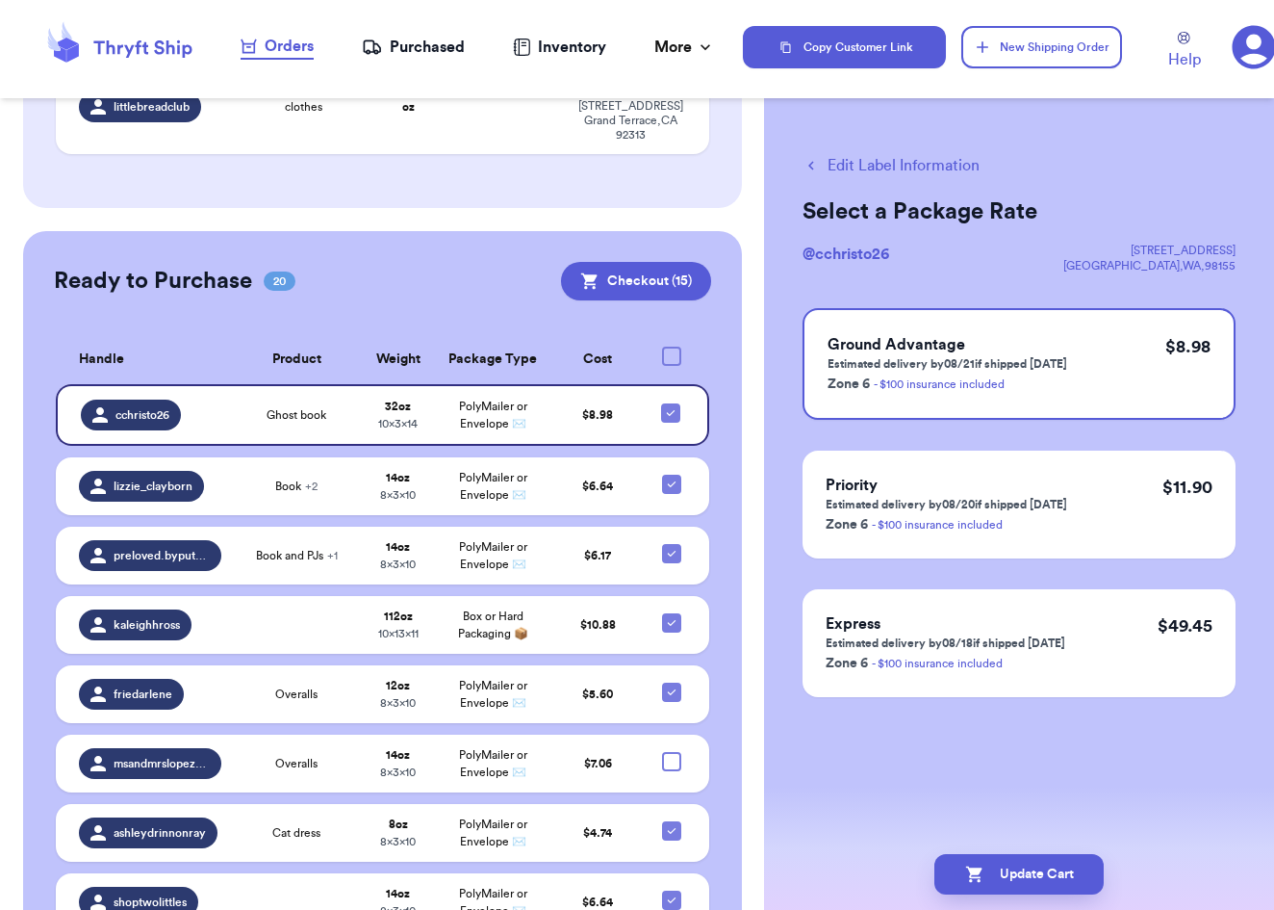
scroll to position [574, 0]
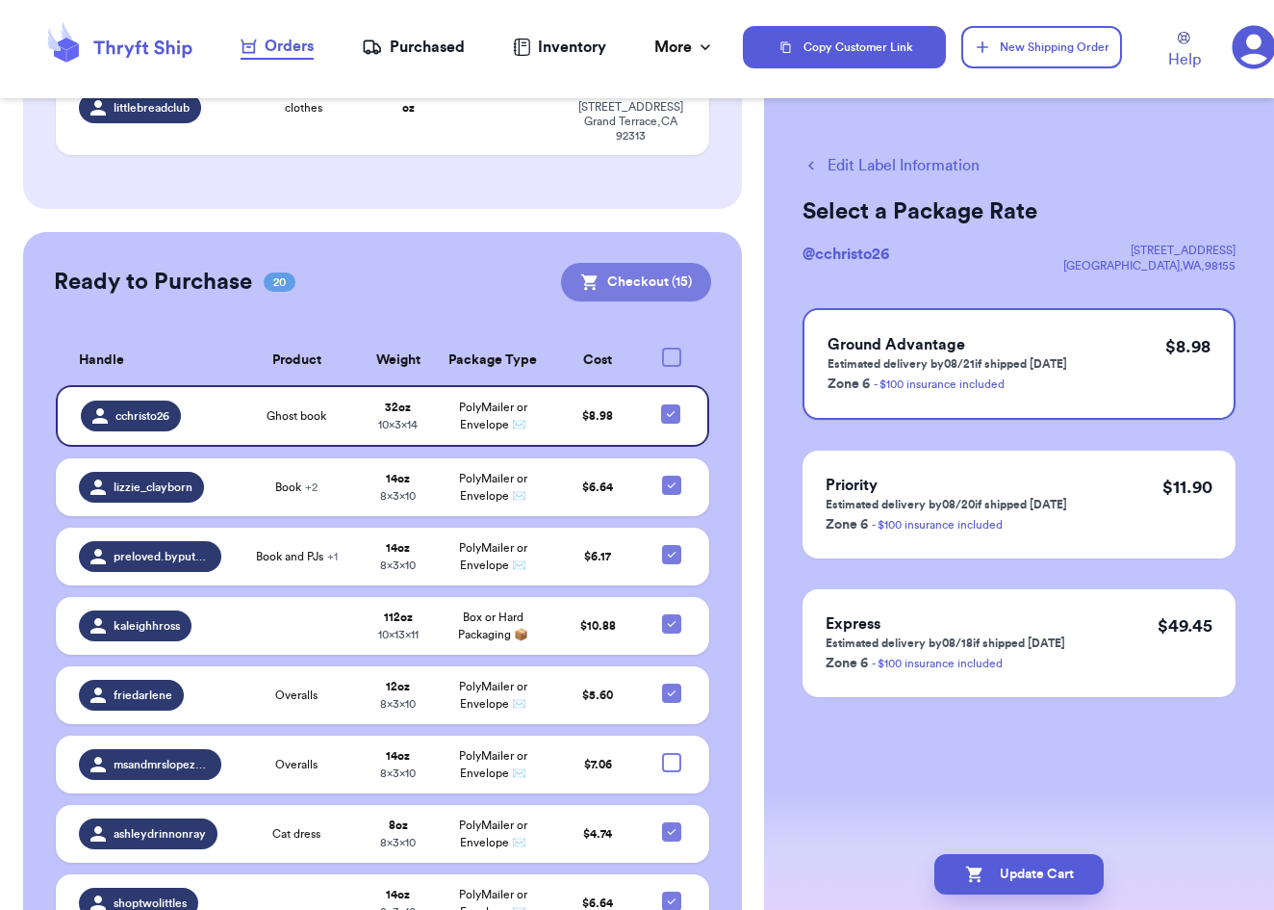
click at [663, 263] on button "Checkout ( 15 )" at bounding box center [636, 282] width 150 height 39
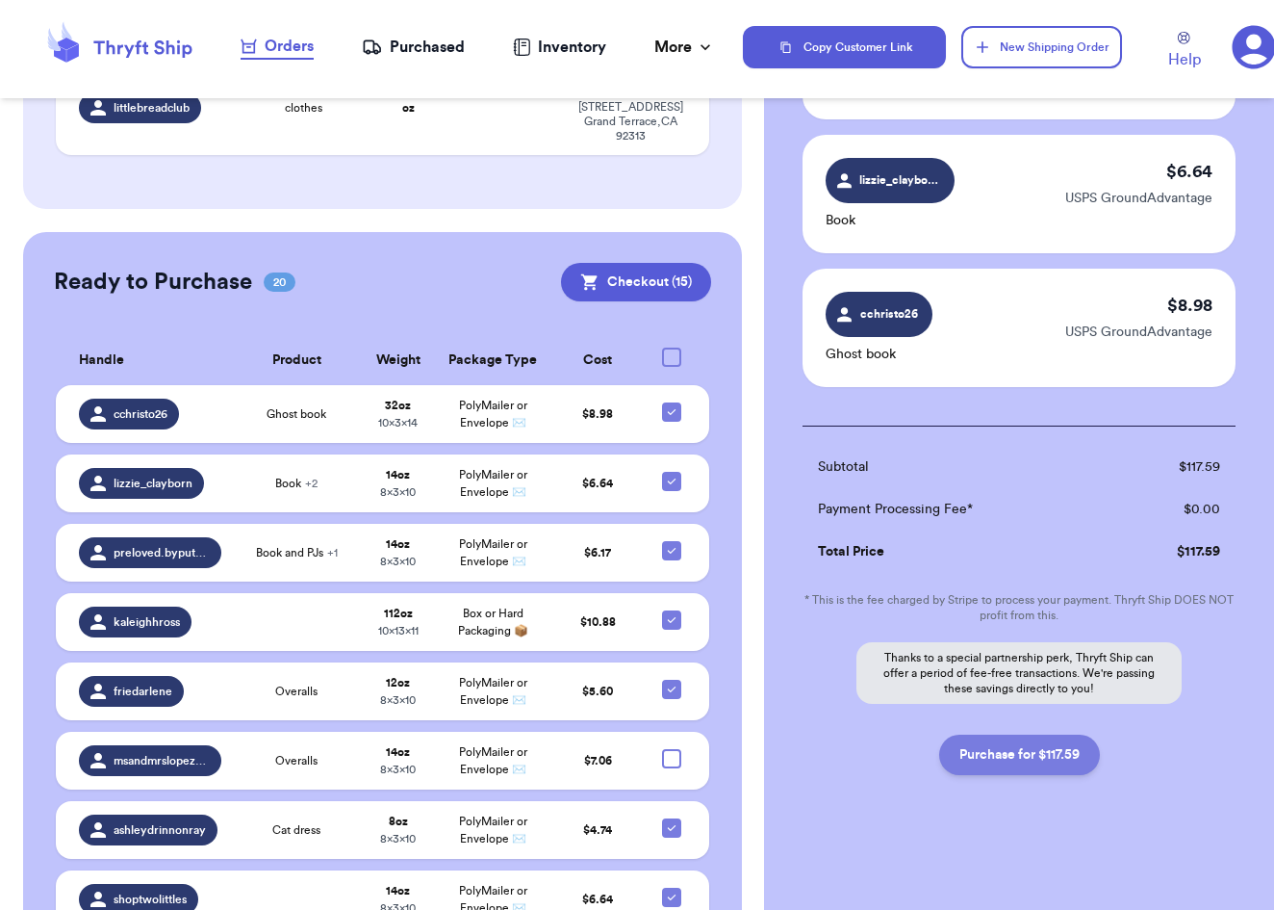
scroll to position [1788, 0]
click at [1014, 760] on button "Purchase for $117.59" at bounding box center [1019, 754] width 161 height 40
checkbox input "false"
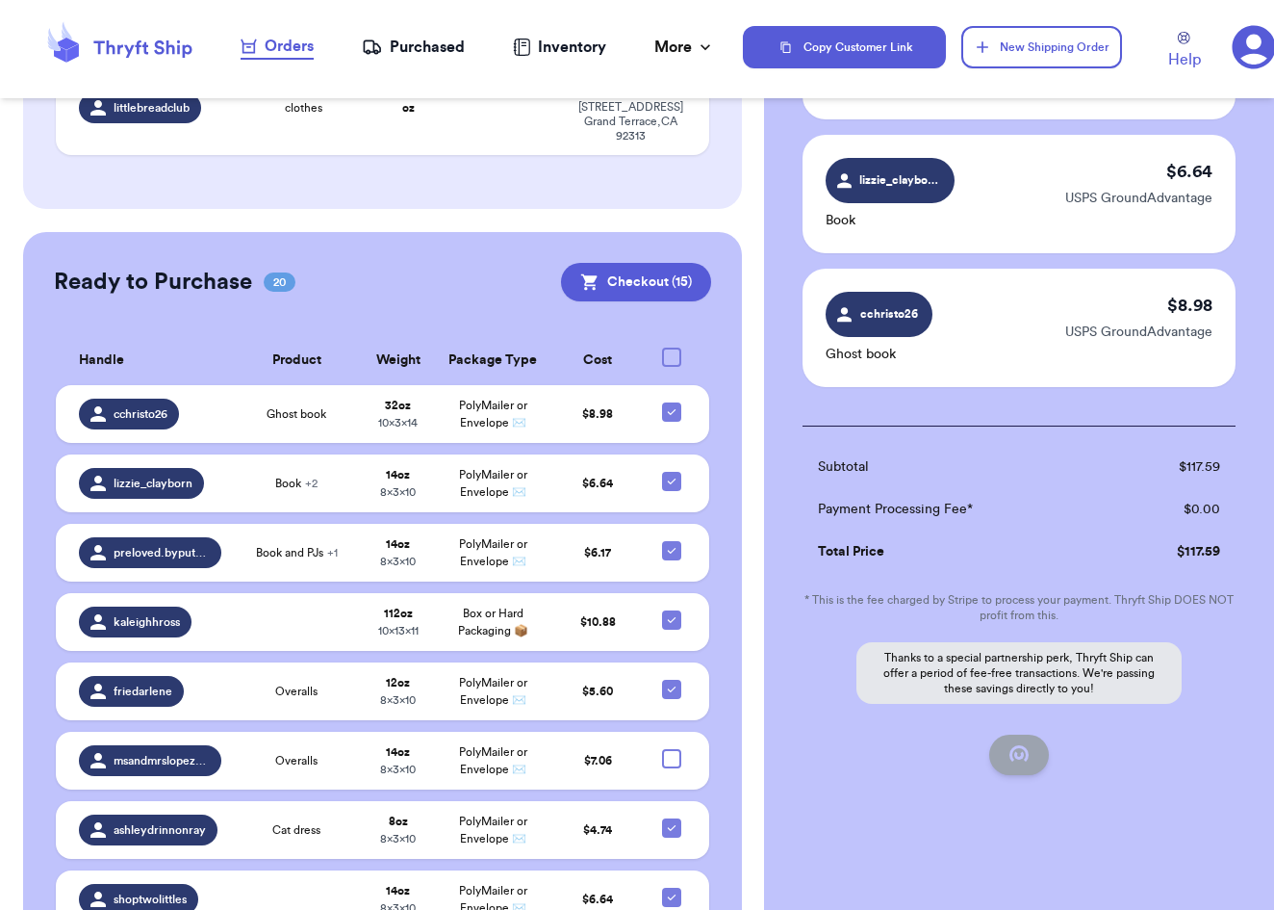
checkbox input "false"
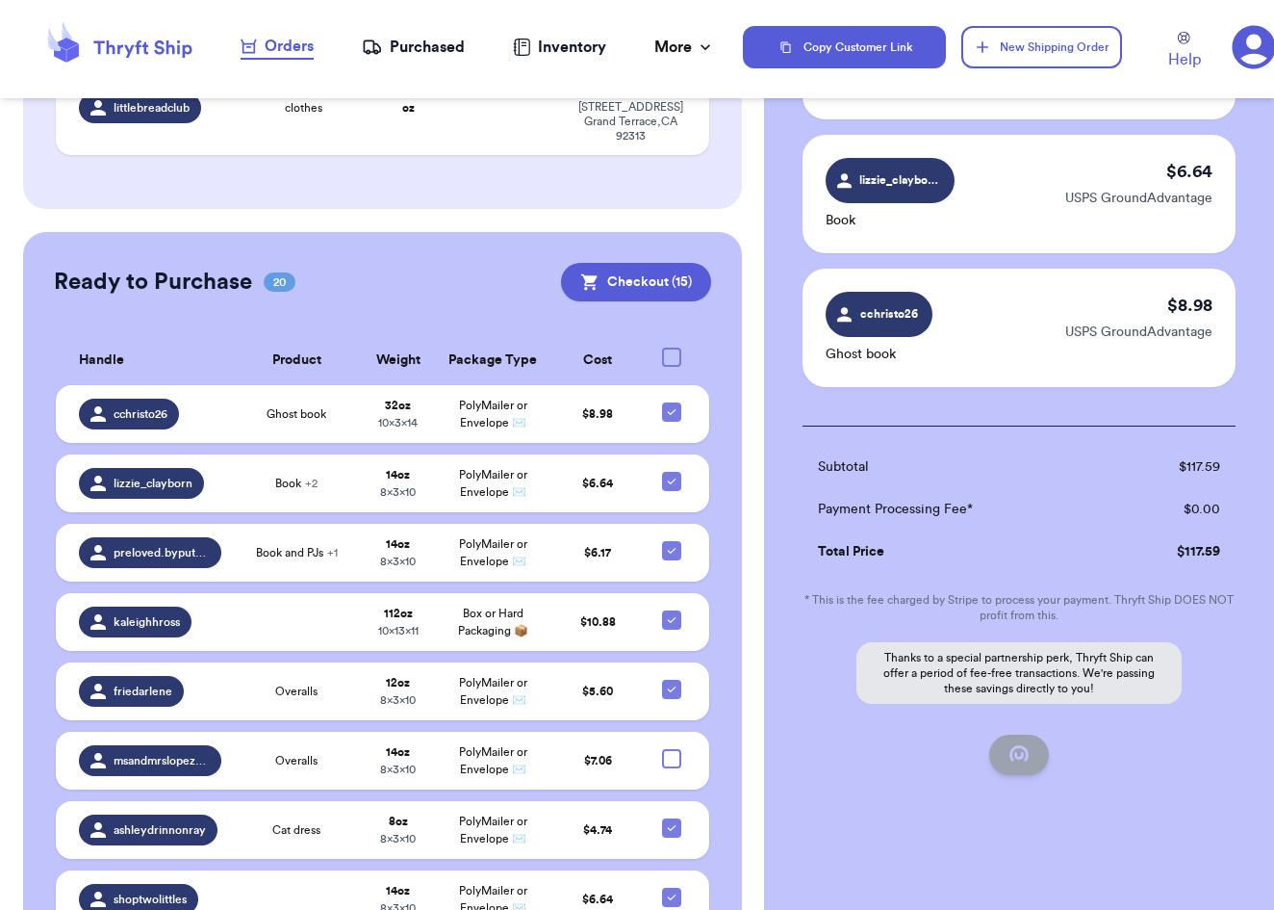
checkbox input "false"
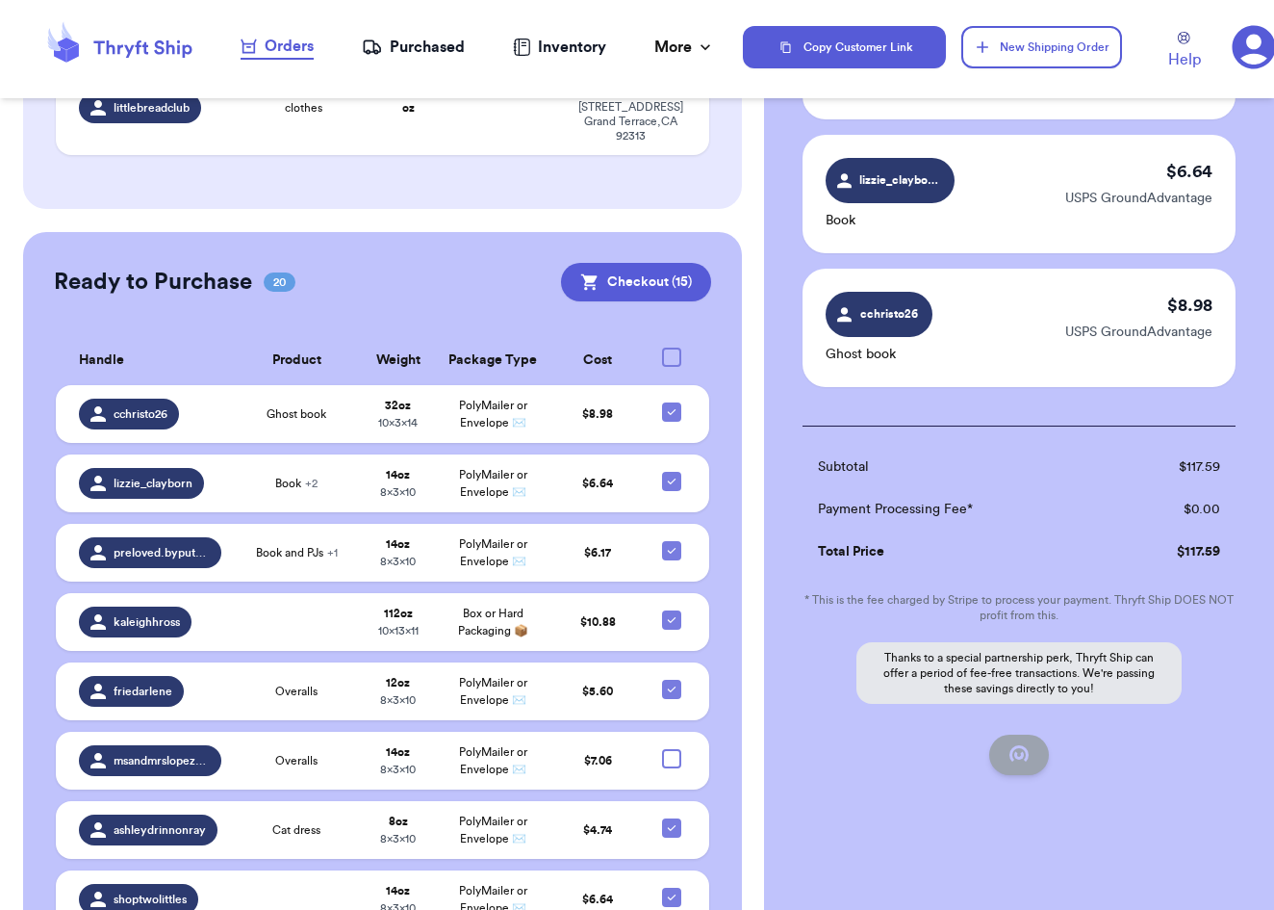
checkbox input "false"
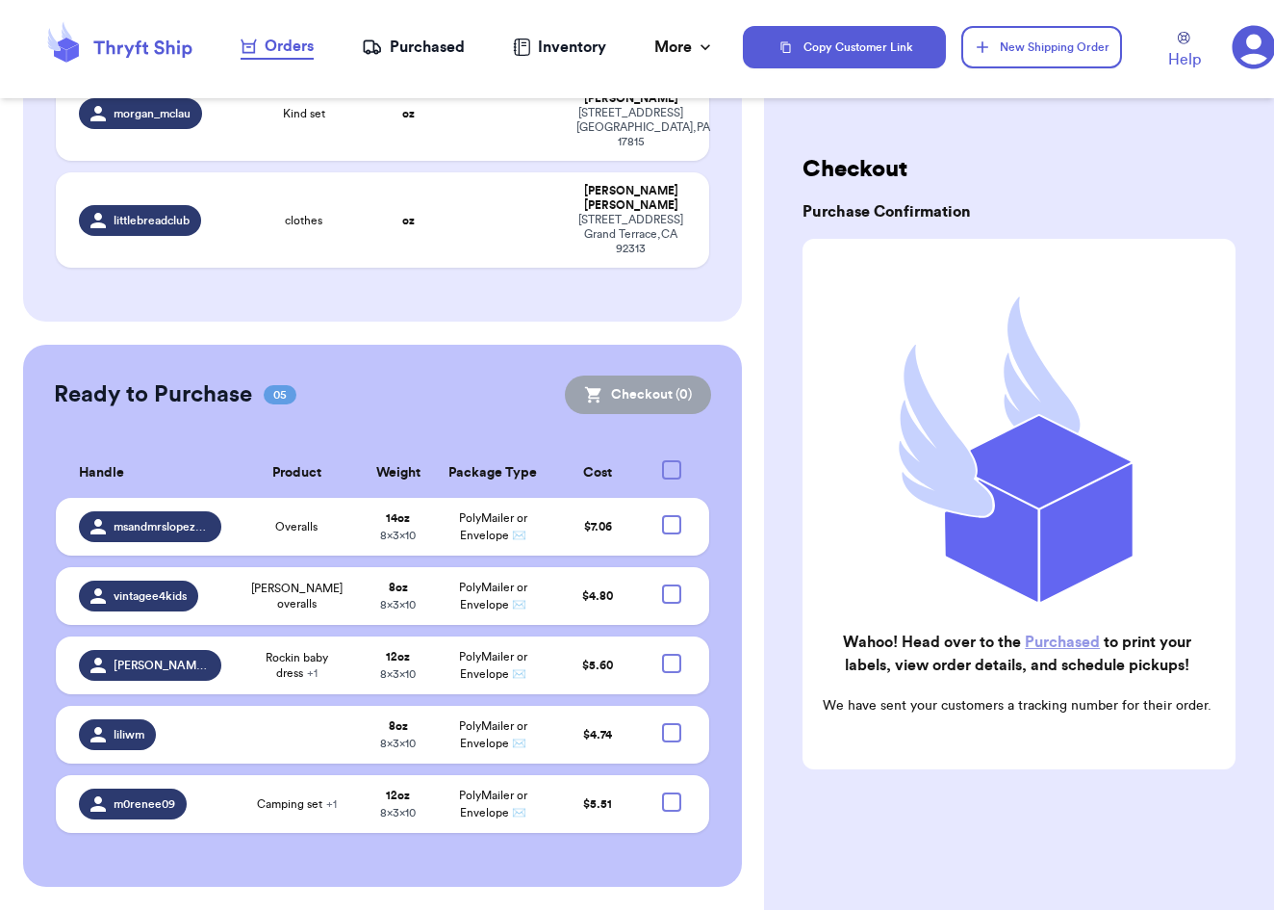
scroll to position [402, 0]
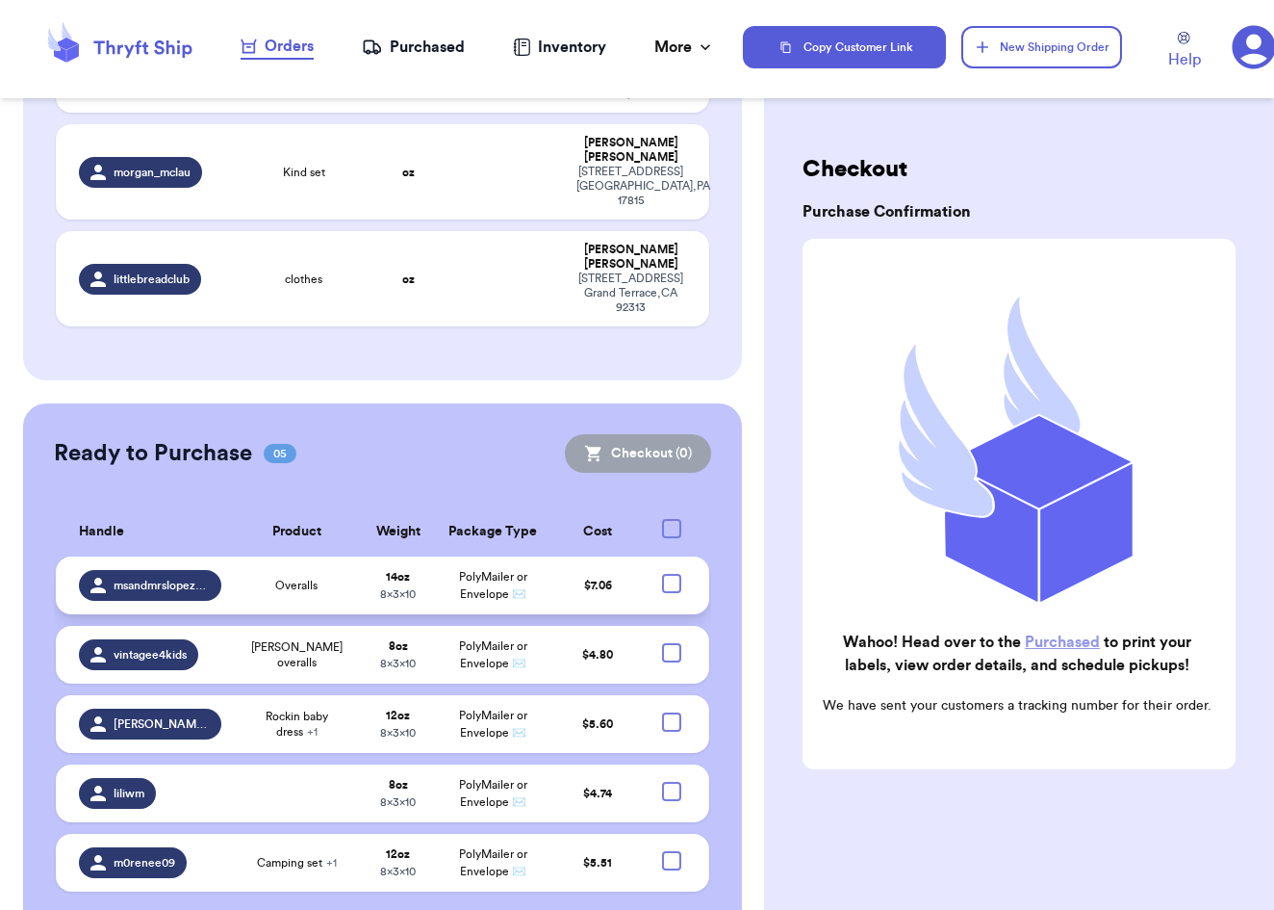
click at [697, 556] on td at bounding box center [678, 585] width 64 height 58
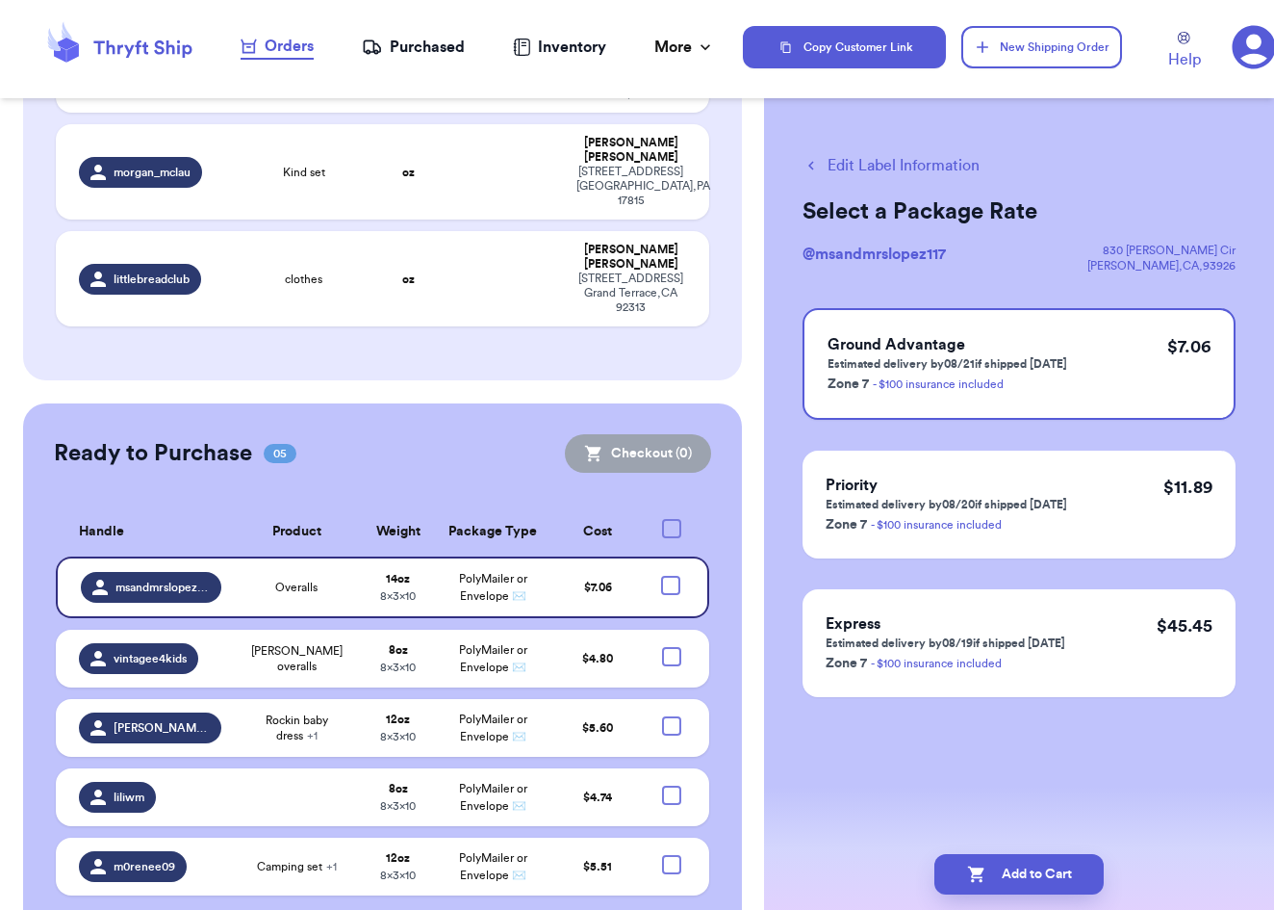
click at [403, 46] on div "Purchased" at bounding box center [413, 47] width 103 height 23
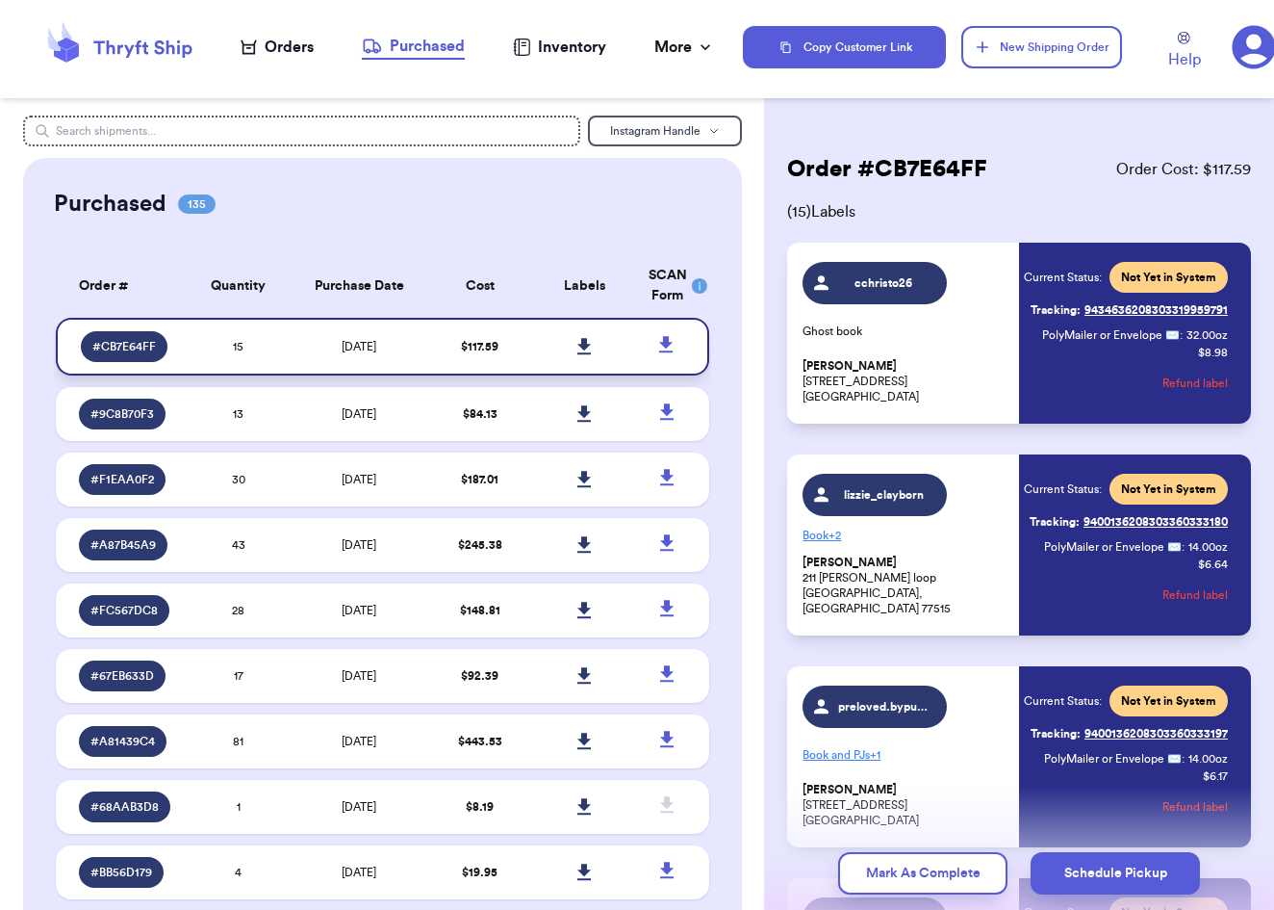
click at [578, 355] on icon at bounding box center [585, 346] width 14 height 17
